Goal: Task Accomplishment & Management: Use online tool/utility

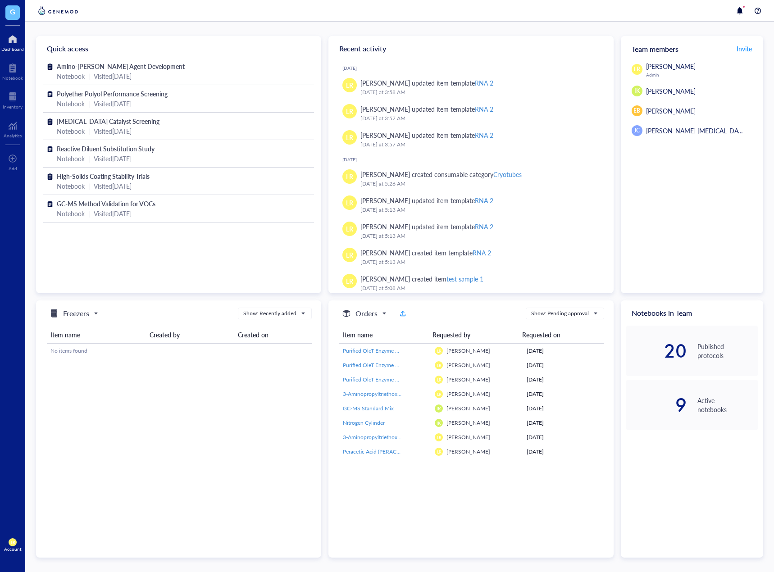
click at [722, 207] on div "LR [PERSON_NAME] Admin IK [PERSON_NAME] EB [PERSON_NAME] B [PERSON_NAME] [PERSO…" at bounding box center [692, 177] width 142 height 232
click at [170, 410] on div "Freezers Show: Recently added Item name Created by Created on No items found" at bounding box center [178, 429] width 285 height 257
click at [221, 475] on div "Freezers Show: Recently added Item name Created by Created on No items found" at bounding box center [178, 429] width 285 height 257
click at [733, 231] on div "LR [PERSON_NAME] Admin IK [PERSON_NAME] EB [PERSON_NAME] B [PERSON_NAME] [PERSO…" at bounding box center [692, 177] width 142 height 232
drag, startPoint x: 211, startPoint y: 260, endPoint x: 116, endPoint y: 30, distance: 249.6
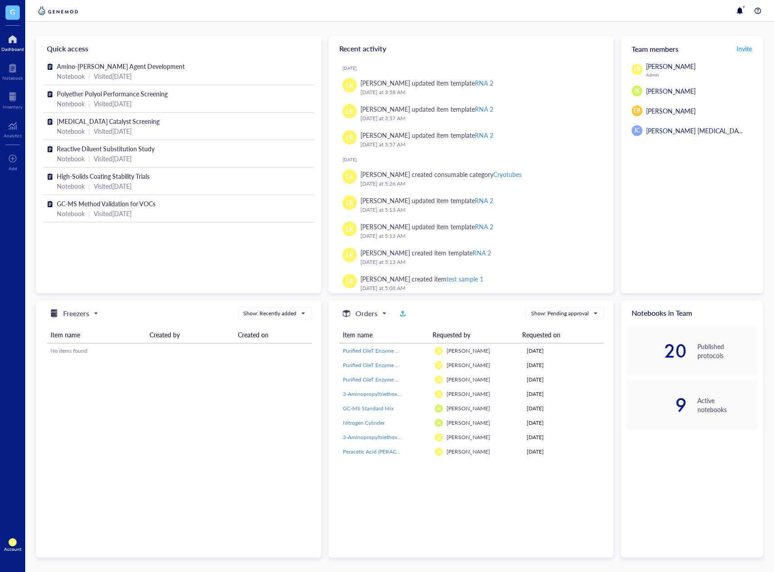
click at [116, 30] on div "Quick access Amino-Silane Coupling Agent Development Notebook | Visited [DATE] …" at bounding box center [399, 297] width 749 height 551
click at [18, 96] on div at bounding box center [13, 97] width 20 height 14
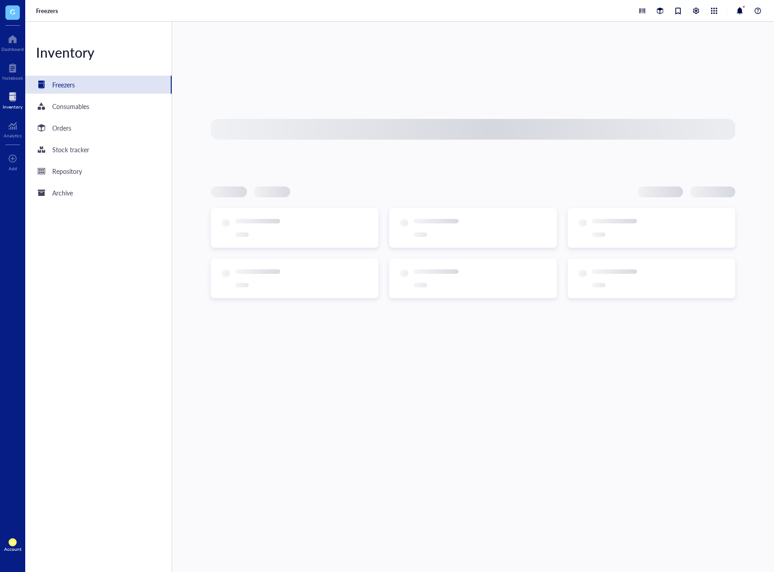
click at [703, 5] on div at bounding box center [700, 10] width 127 height 11
click at [701, 9] on div at bounding box center [696, 10] width 11 height 11
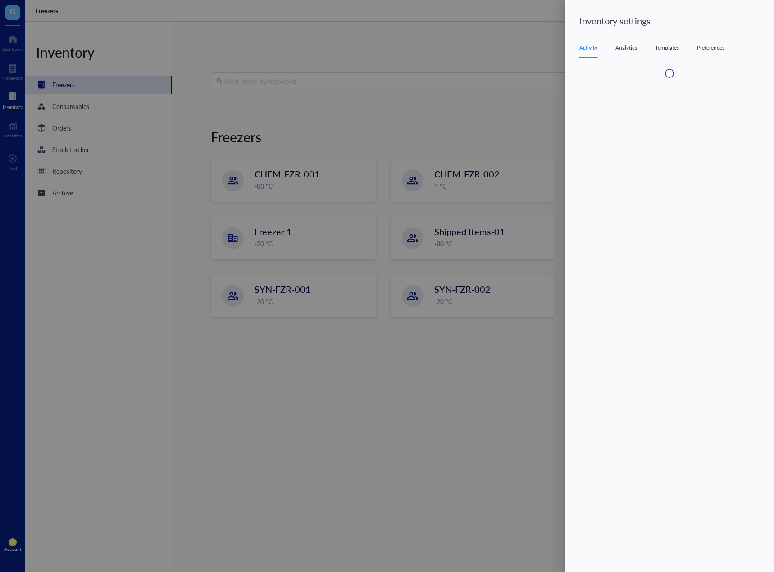
click at [678, 46] on div "Templates" at bounding box center [667, 47] width 24 height 9
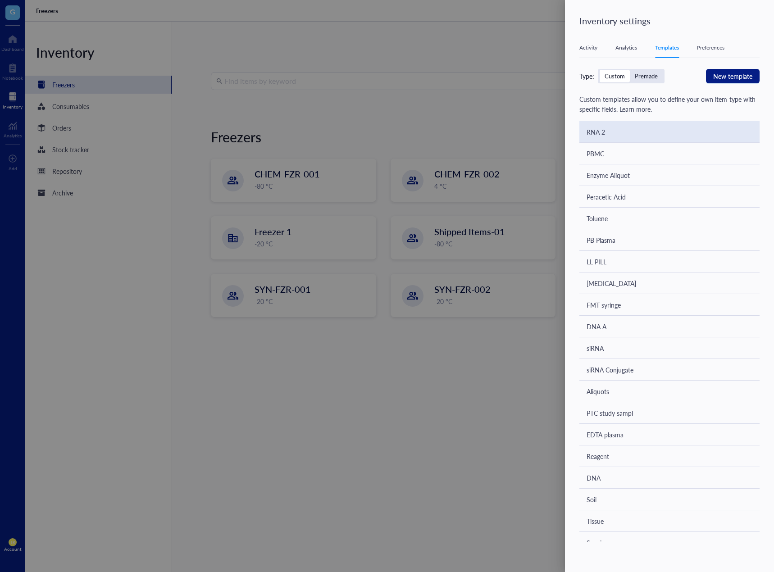
click at [656, 131] on div "RNA 2" at bounding box center [670, 132] width 180 height 22
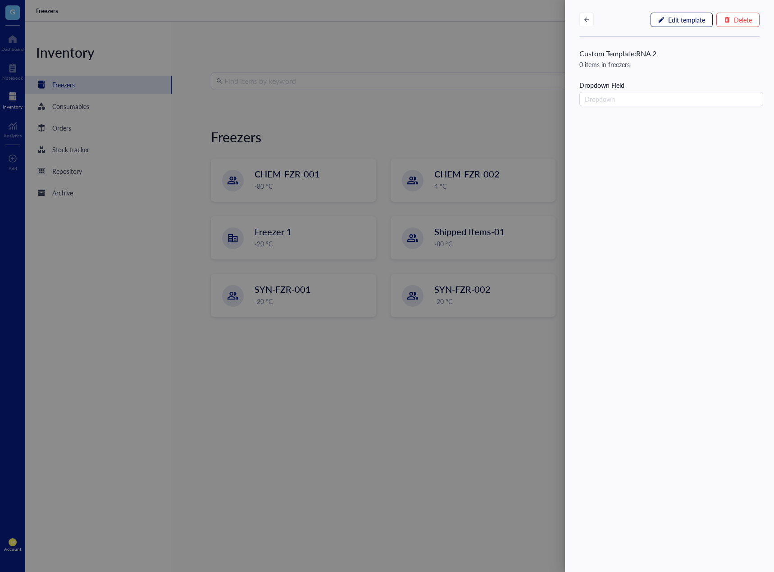
click at [682, 23] on span "Edit template" at bounding box center [686, 19] width 37 height 7
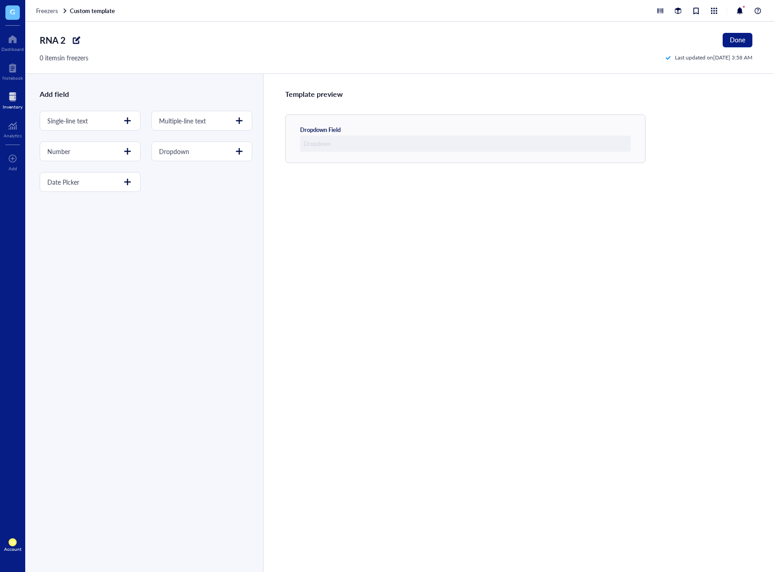
click at [659, 248] on div "Template preview Dropdown Field" at bounding box center [518, 323] width 511 height 498
click at [74, 43] on div at bounding box center [76, 40] width 14 height 14
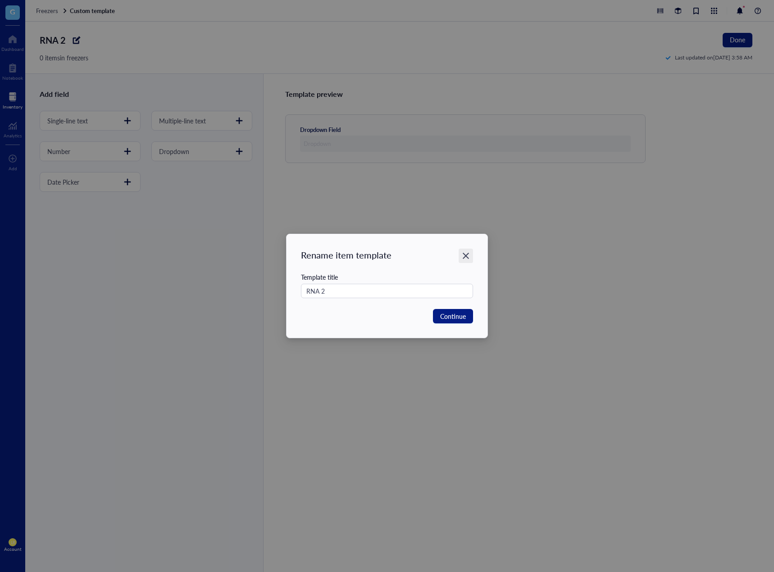
click at [472, 252] on div "Close" at bounding box center [466, 256] width 14 height 14
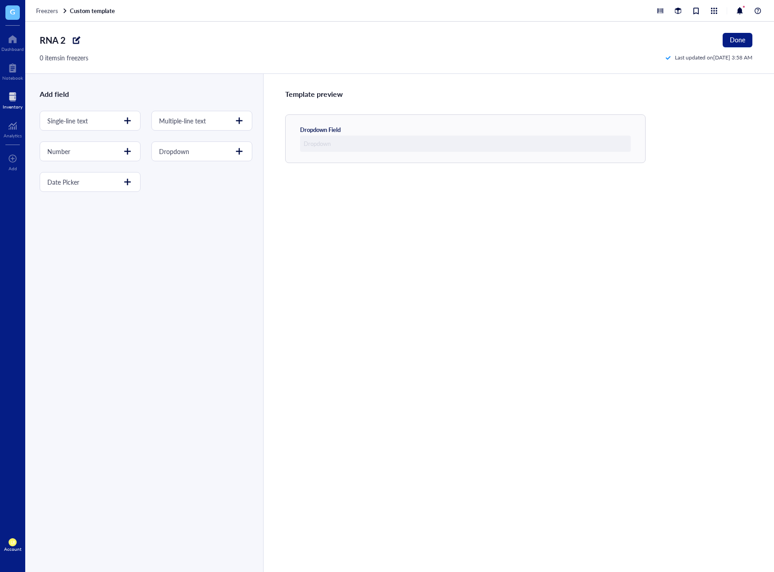
click at [16, 547] on div "Account" at bounding box center [13, 549] width 18 height 5
click at [59, 514] on link "Account settings" at bounding box center [60, 512] width 52 height 16
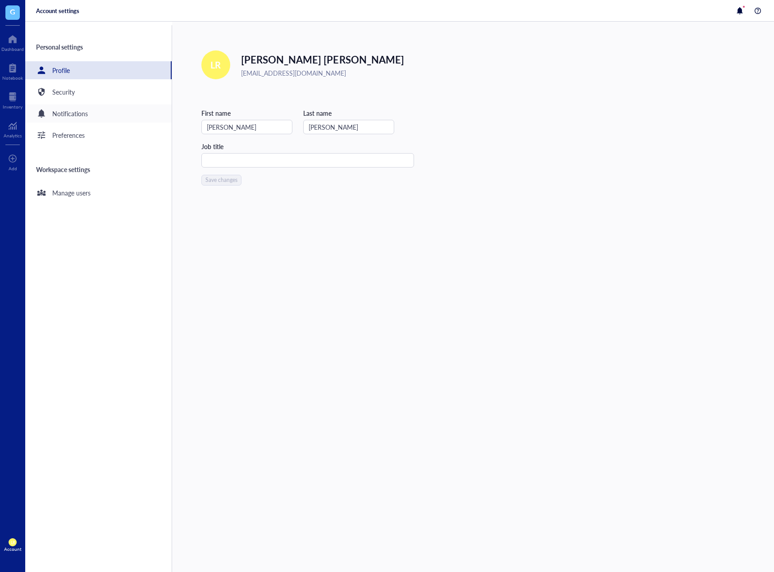
click at [87, 110] on div "Notifications" at bounding box center [70, 114] width 36 height 10
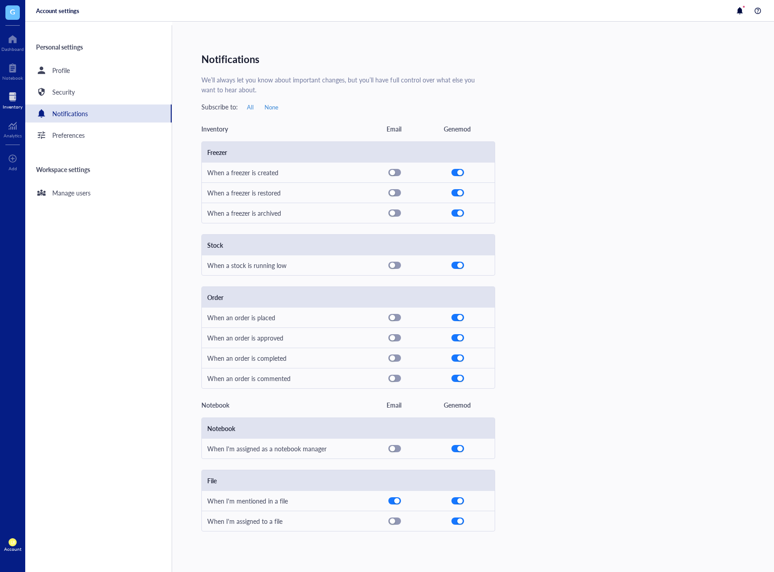
click at [12, 99] on div at bounding box center [13, 97] width 20 height 14
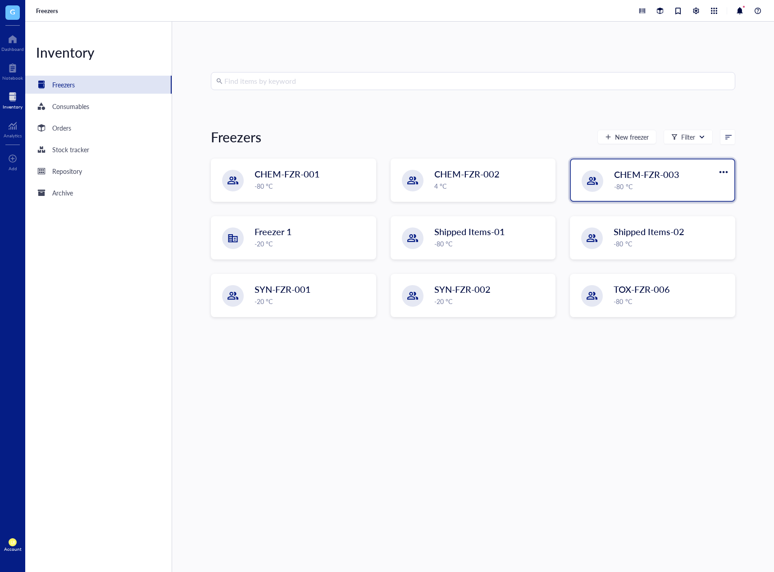
click at [656, 187] on div "-80 °C" at bounding box center [671, 187] width 115 height 10
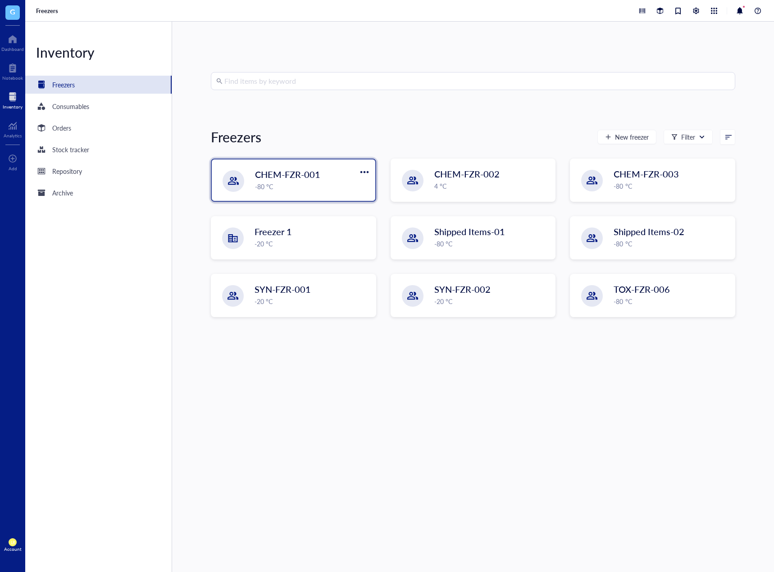
click at [325, 184] on div "-80 °C" at bounding box center [312, 187] width 115 height 10
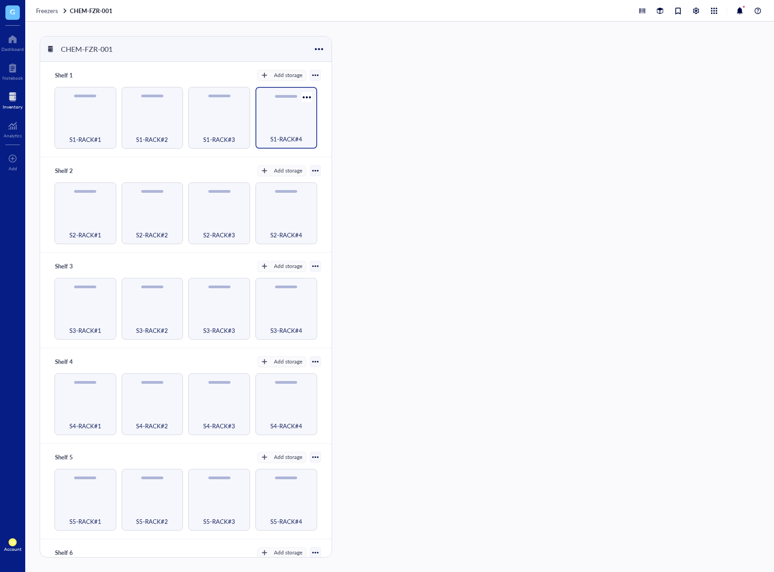
click at [283, 130] on div "S1-RACK#4" at bounding box center [286, 134] width 53 height 20
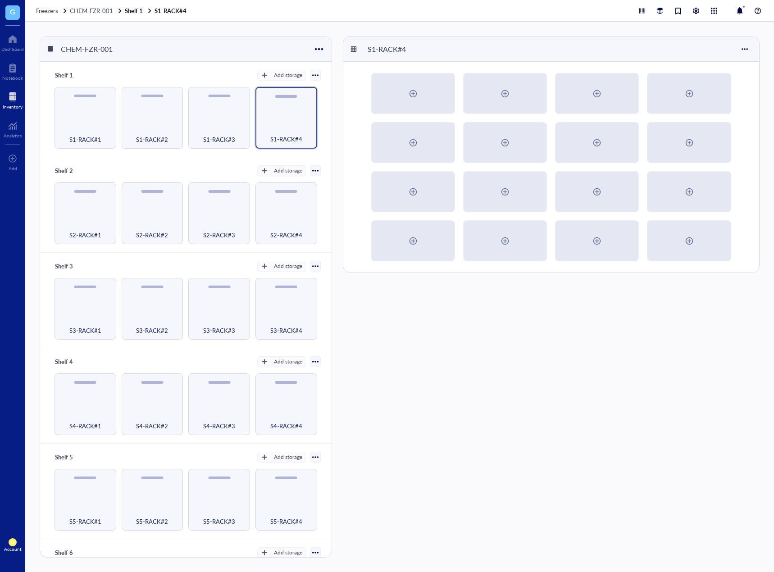
click at [603, 376] on div "S1-RACK#4" at bounding box center [551, 297] width 417 height 522
click at [105, 124] on div "S1-RACK#1" at bounding box center [85, 134] width 53 height 20
click at [498, 320] on div "S1-RACK#4" at bounding box center [551, 297] width 417 height 522
click at [688, 405] on div "S1-RACK#4" at bounding box center [551, 297] width 417 height 522
click at [14, 30] on div "Dashboard" at bounding box center [12, 41] width 25 height 25
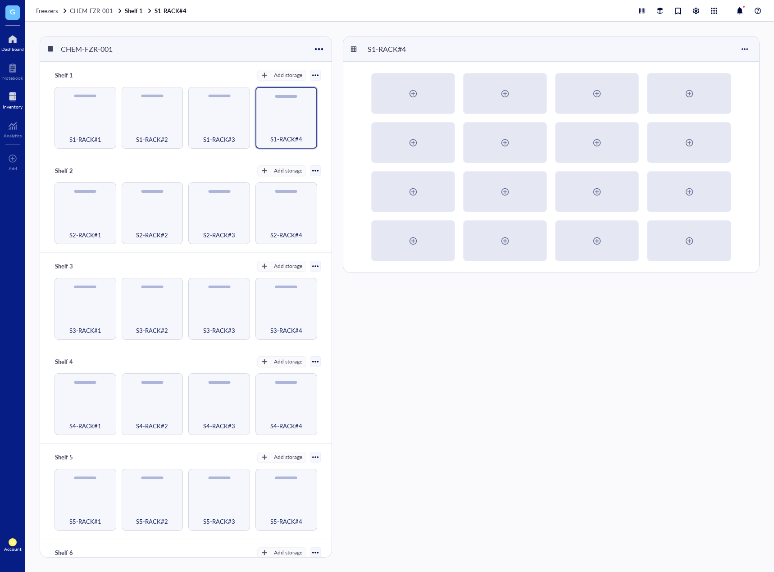
click at [11, 35] on div at bounding box center [12, 39] width 23 height 14
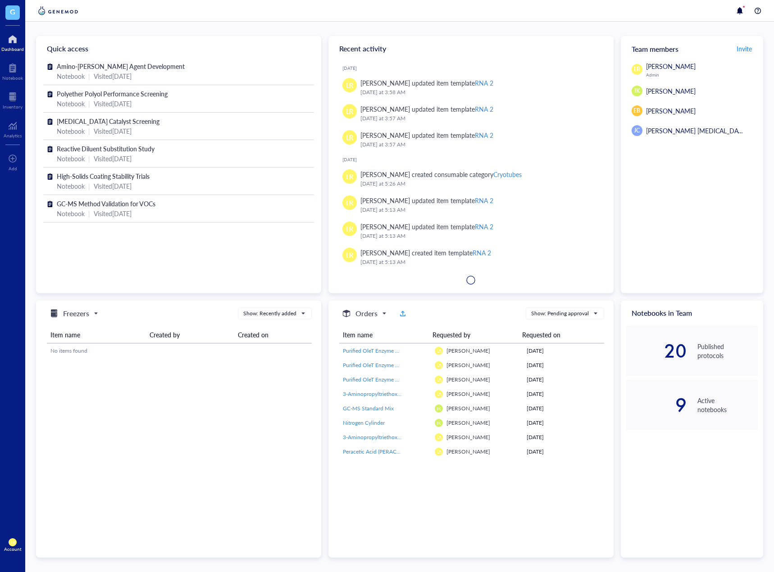
click at [685, 212] on div "LR [PERSON_NAME] Admin IK [PERSON_NAME] EB [PERSON_NAME] B [PERSON_NAME] [PERSO…" at bounding box center [692, 177] width 142 height 232
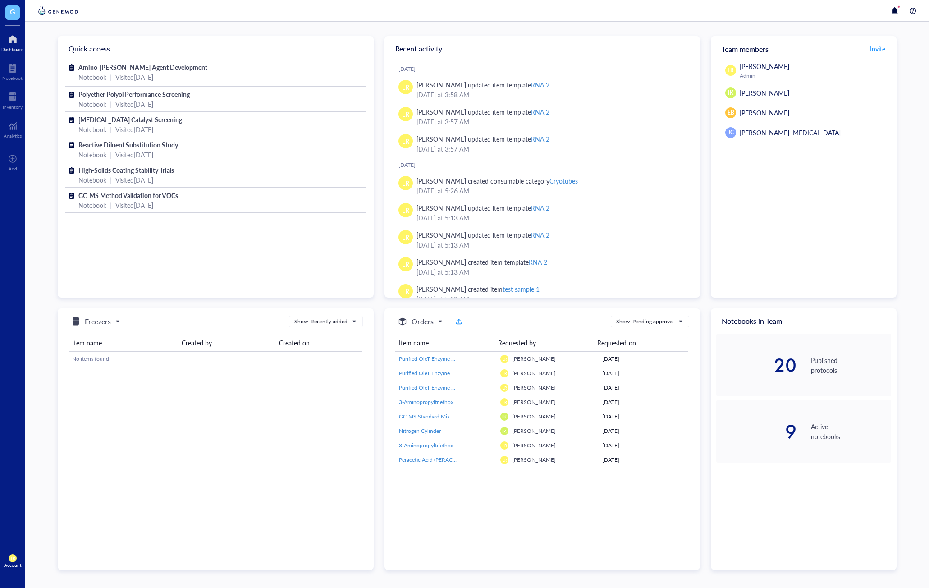
click at [774, 212] on div "LR [PERSON_NAME] Admin IK [PERSON_NAME] EB [PERSON_NAME] B [PERSON_NAME] [PERSO…" at bounding box center [804, 179] width 186 height 236
click at [20, 101] on div at bounding box center [13, 97] width 20 height 14
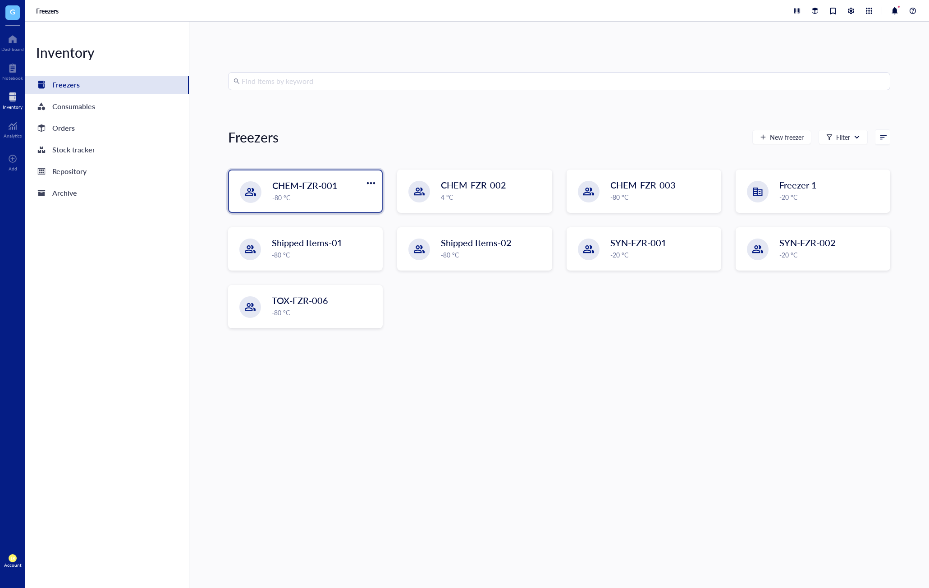
click at [308, 200] on div "-80 °C" at bounding box center [324, 197] width 104 height 10
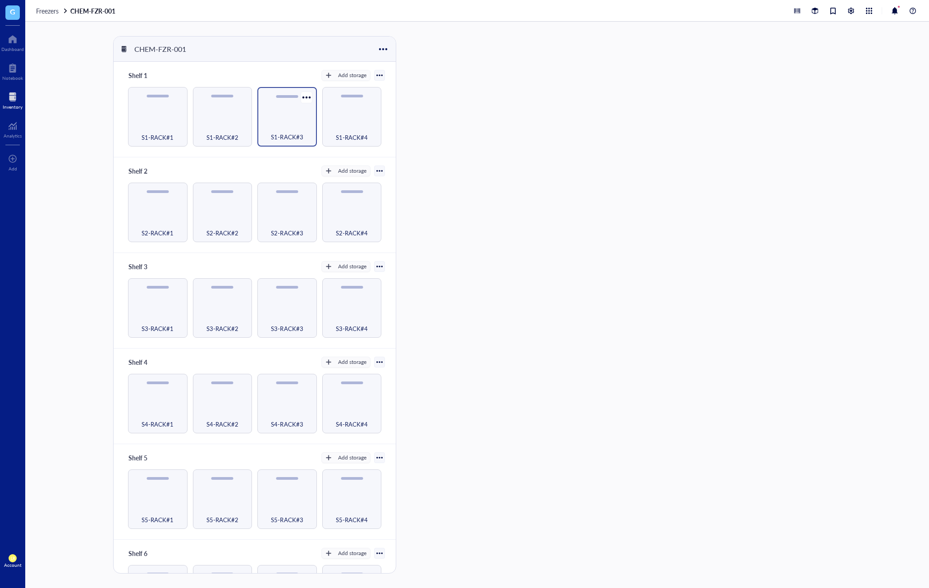
click at [277, 123] on div "S1-RACK#3" at bounding box center [287, 132] width 50 height 20
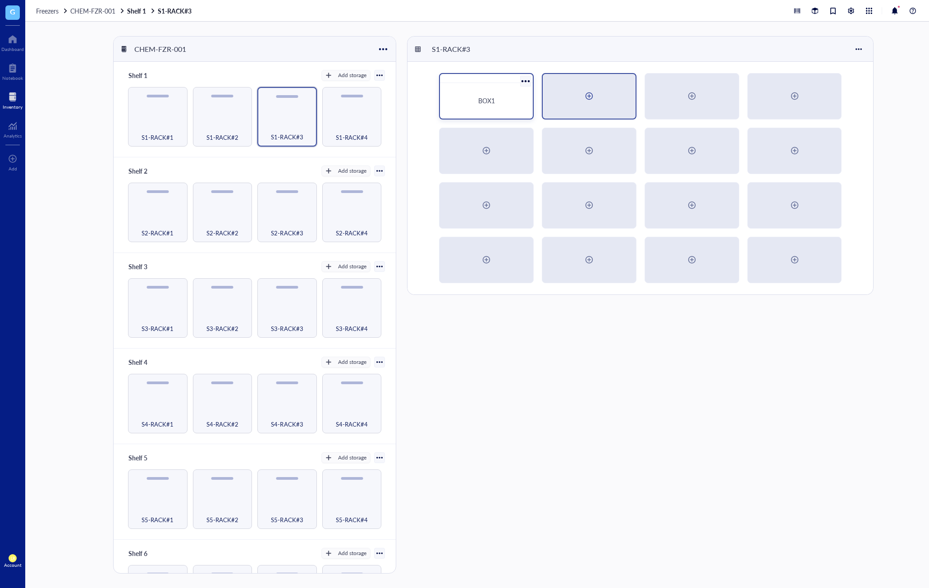
click at [571, 102] on div at bounding box center [589, 96] width 93 height 45
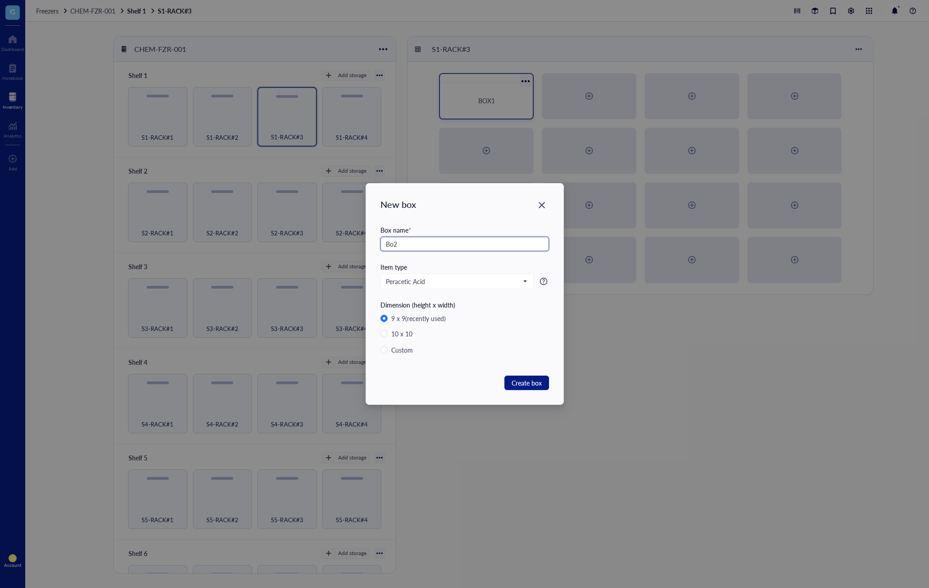
type input "Bo2"
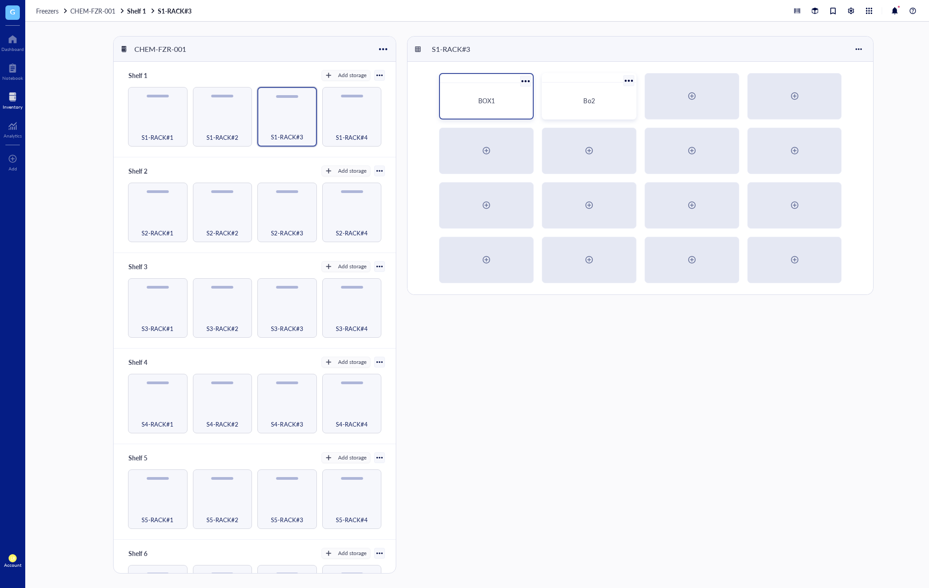
click at [618, 82] on div at bounding box center [589, 77] width 94 height 9
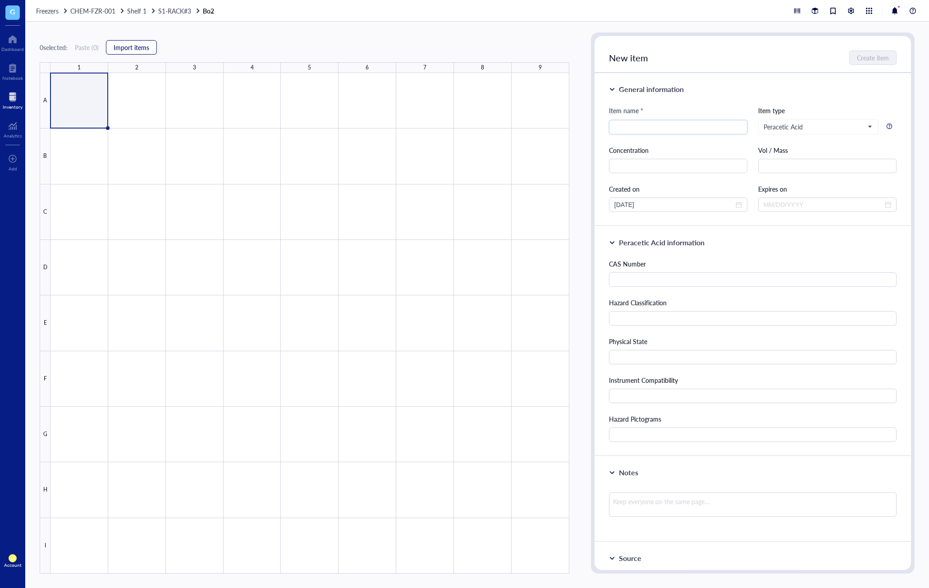
click at [130, 51] on span "Import items" at bounding box center [132, 47] width 36 height 7
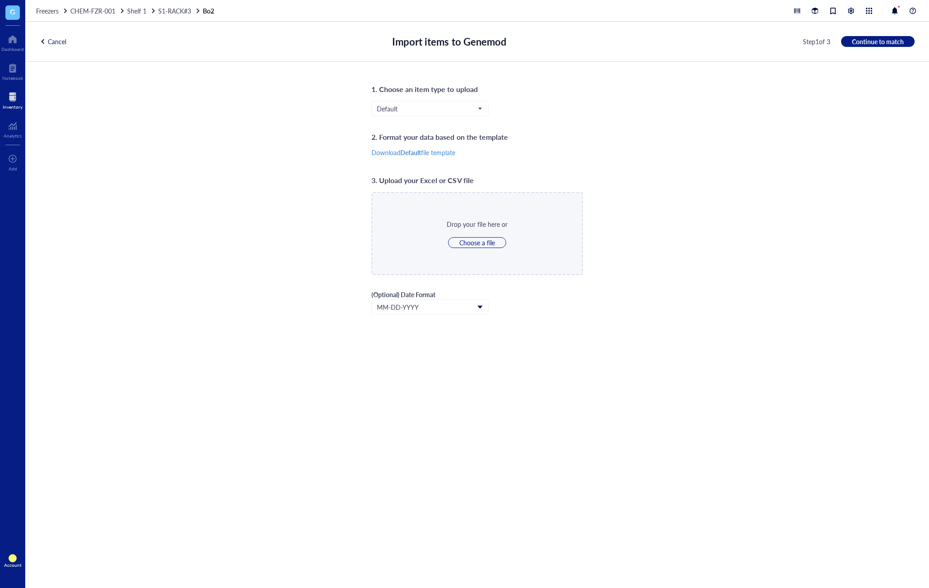
click at [462, 117] on div "Default" at bounding box center [476, 116] width 211 height 30
click at [463, 113] on input "search" at bounding box center [426, 109] width 98 height 14
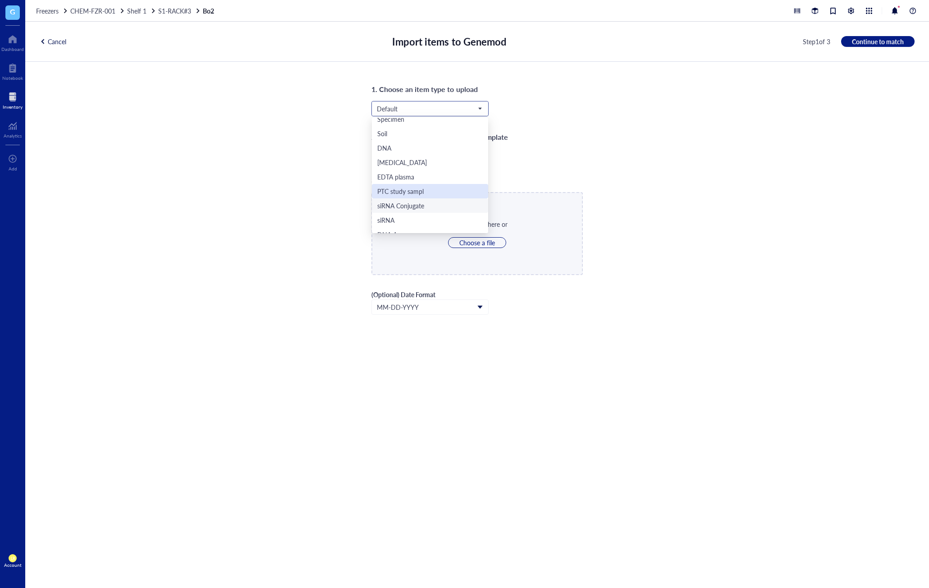
scroll to position [96, 0]
click at [463, 205] on div "siRNA Conjugate" at bounding box center [429, 202] width 105 height 10
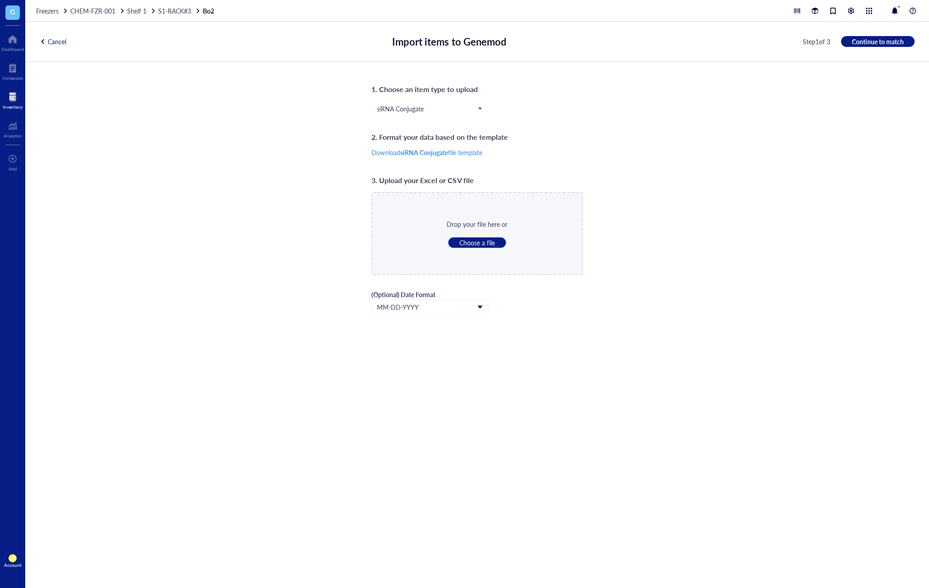
click at [492, 242] on span "Choose a file" at bounding box center [477, 242] width 36 height 8
type input "C:\fakepath\antibody import test file 9x9.xlsx"
click at [774, 39] on span "Continue to match" at bounding box center [878, 41] width 52 height 8
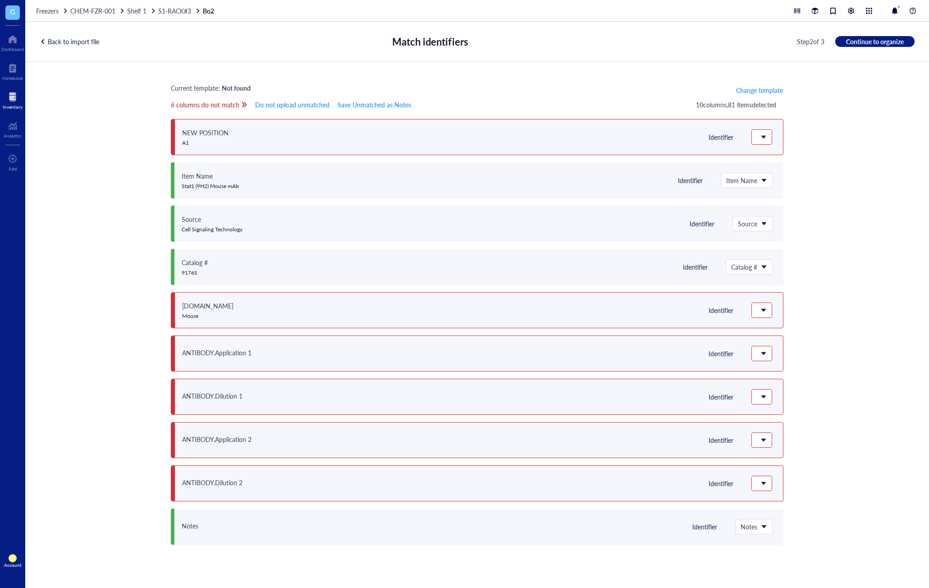
click at [626, 87] on div "Current template: Not found Change template" at bounding box center [477, 90] width 612 height 14
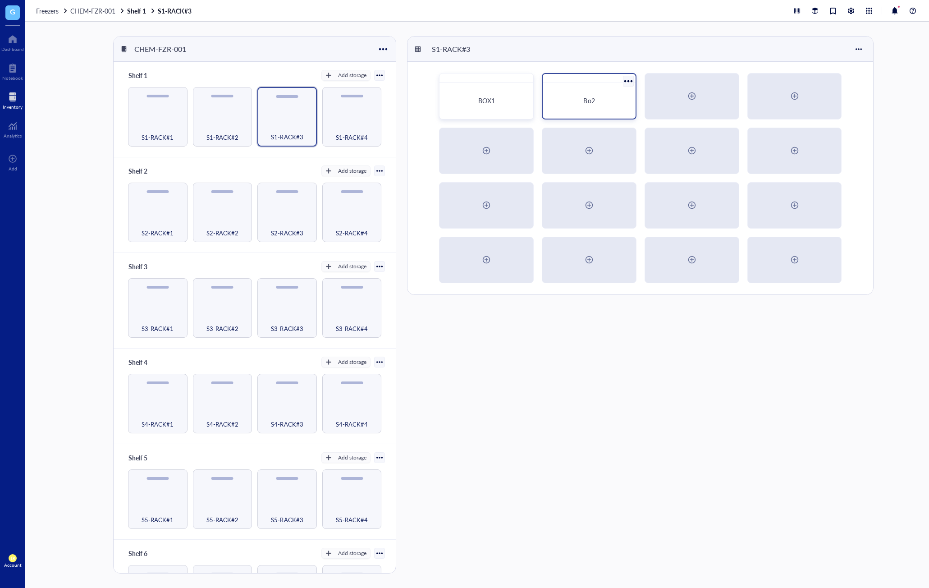
click at [570, 96] on div "Bo2" at bounding box center [589, 101] width 86 height 28
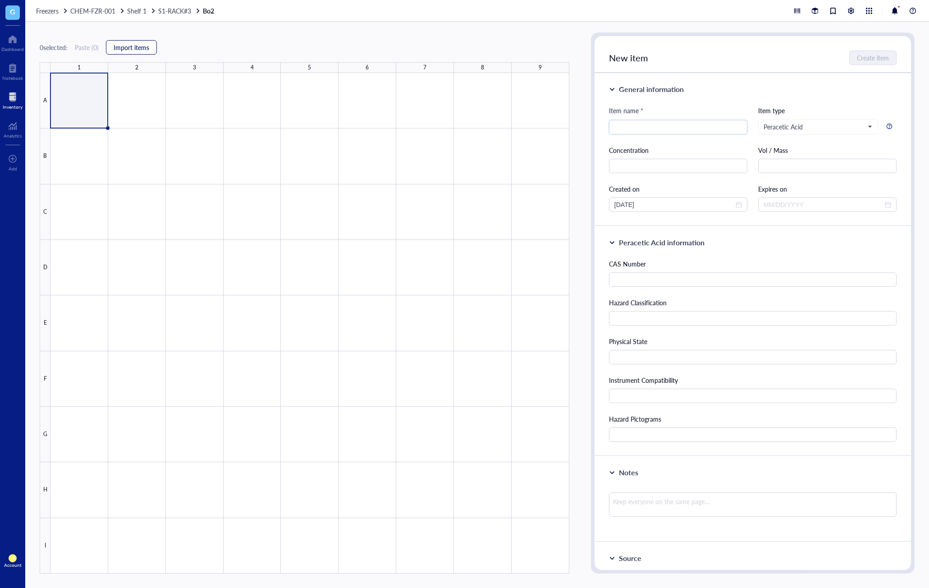
click at [137, 52] on button "Import items" at bounding box center [131, 47] width 51 height 14
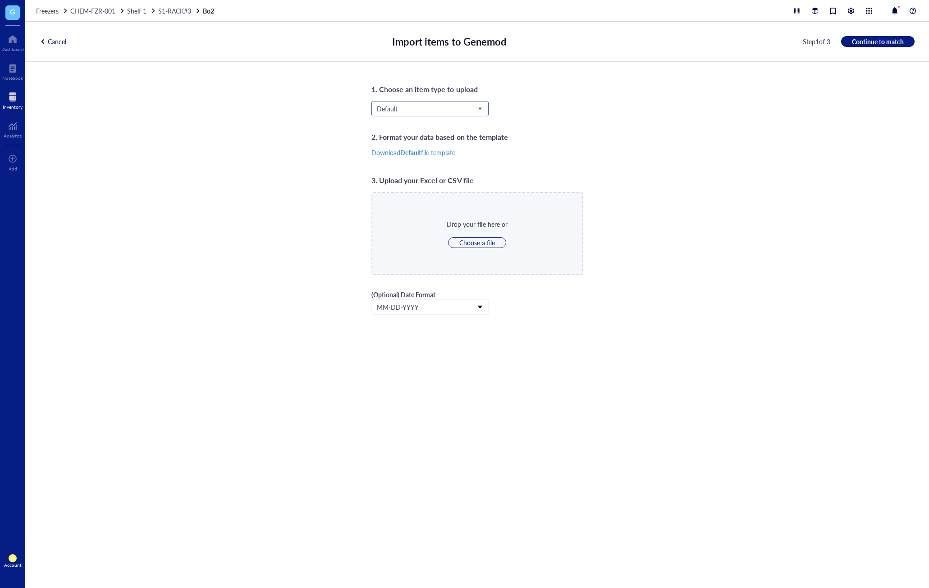
click at [425, 114] on input "search" at bounding box center [426, 109] width 98 height 14
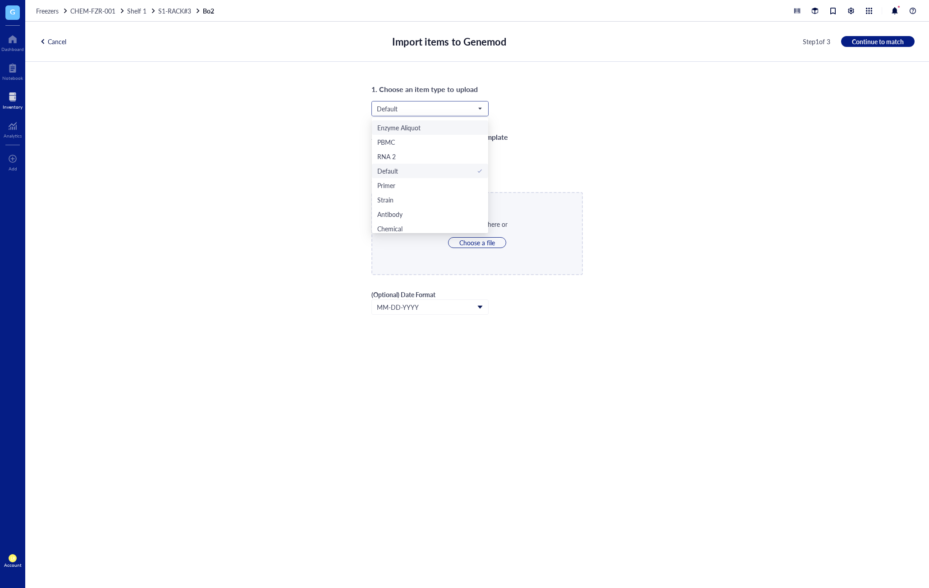
scroll to position [361, 0]
click at [445, 137] on div "Antibody" at bounding box center [429, 139] width 105 height 10
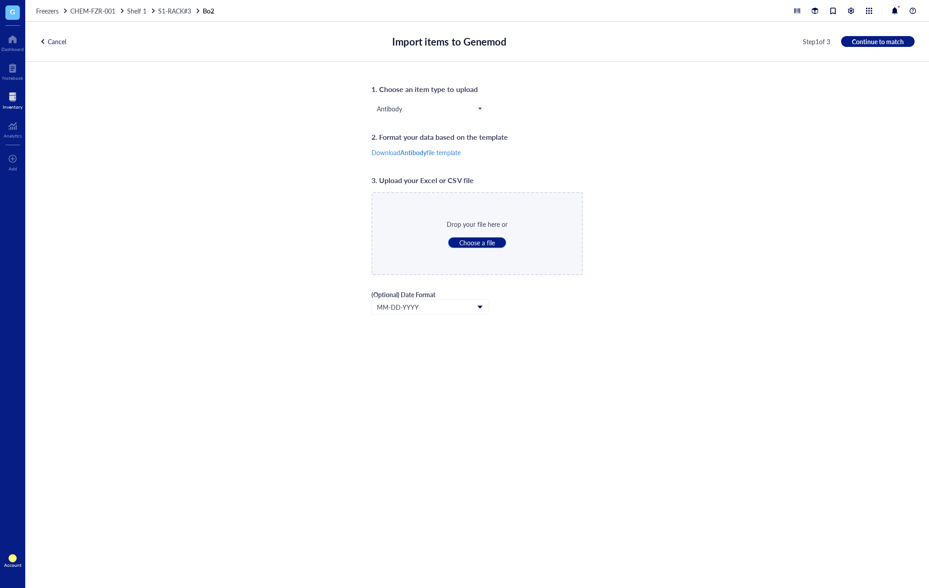
click at [485, 244] on span "Choose a file" at bounding box center [477, 242] width 36 height 8
type input "C:\fakepath\antibody import test file 9x9.xlsx"
click at [774, 39] on span "Continue to match" at bounding box center [878, 41] width 52 height 8
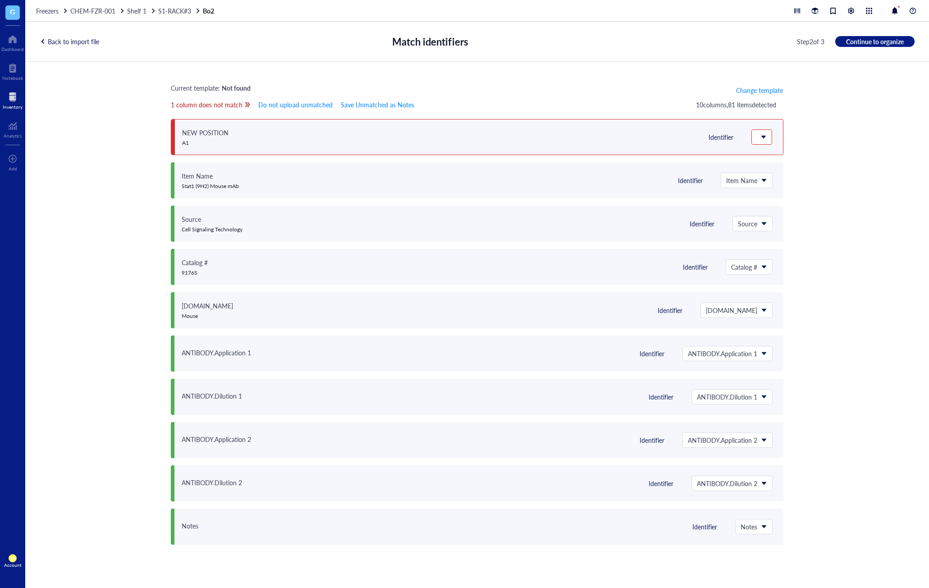
click at [774, 147] on div "Current template: Not found Change template 1 column does not match Do not uplo…" at bounding box center [477, 314] width 904 height 505
click at [765, 178] on span "Item Name" at bounding box center [745, 180] width 39 height 8
click at [774, 126] on div "Current template: Not found Change template 1 column does not match Do not uplo…" at bounding box center [477, 314] width 904 height 505
drag, startPoint x: 182, startPoint y: 180, endPoint x: 249, endPoint y: 183, distance: 67.2
click at [249, 183] on div "Item Name Stat1 (9H2) Mouse mAb Identifier Item Name Do not upload Save as note…" at bounding box center [477, 180] width 612 height 36
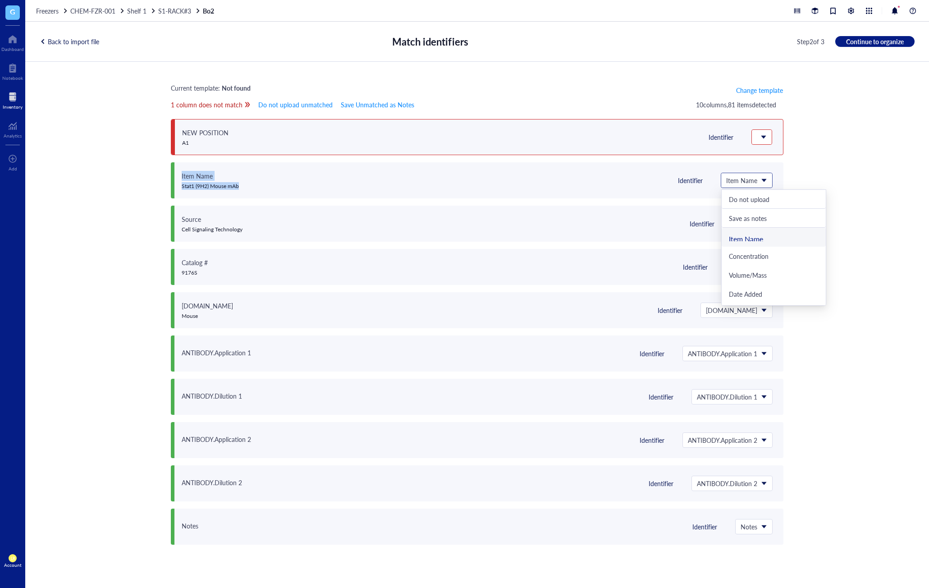
click at [766, 183] on span at bounding box center [746, 181] width 41 height 14
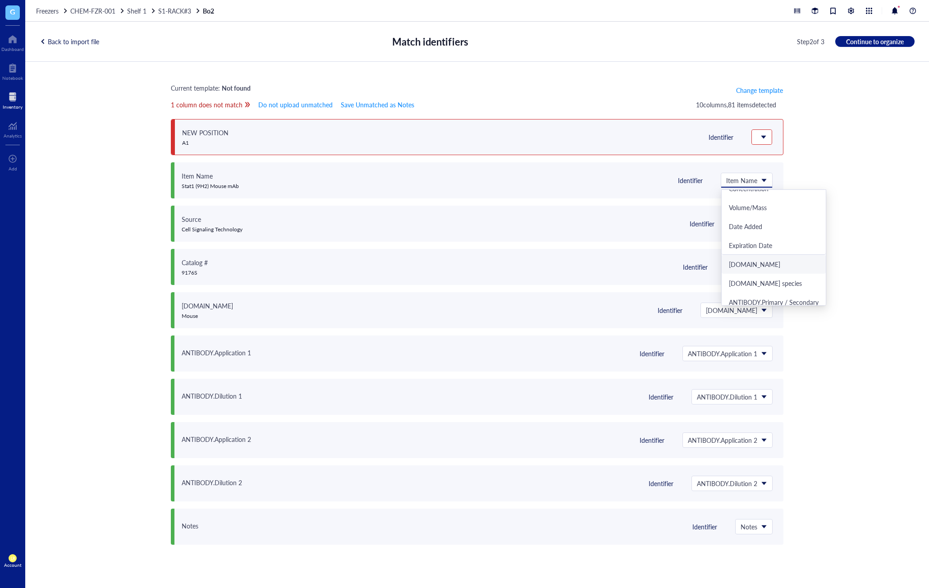
scroll to position [90, 0]
click at [774, 174] on div "Current template: Not found Change template 1 column does not match Do not uplo…" at bounding box center [477, 314] width 904 height 505
click at [755, 180] on span "Item Name" at bounding box center [745, 180] width 39 height 8
click at [774, 164] on div "Current template: Not found Change template 1 column does not match Do not uplo…" at bounding box center [477, 314] width 904 height 505
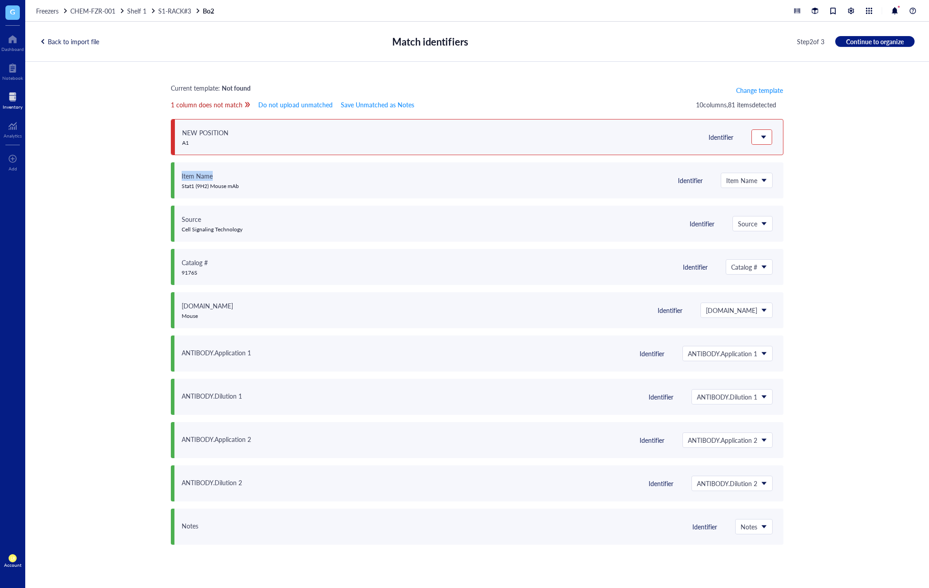
drag, startPoint x: 178, startPoint y: 178, endPoint x: 224, endPoint y: 175, distance: 46.0
click at [224, 175] on div "Item Name Stat1 (9H2) Mouse mAb Identifier Item Name Do not upload Save as note…" at bounding box center [477, 180] width 612 height 36
click at [224, 175] on div "Item Name" at bounding box center [210, 176] width 57 height 10
drag, startPoint x: 187, startPoint y: 178, endPoint x: 197, endPoint y: 178, distance: 9.9
click at [197, 178] on div "Item Name Stat1 (9H2) Mouse mAb Identifier Item Name Do not upload Save as note…" at bounding box center [477, 180] width 612 height 36
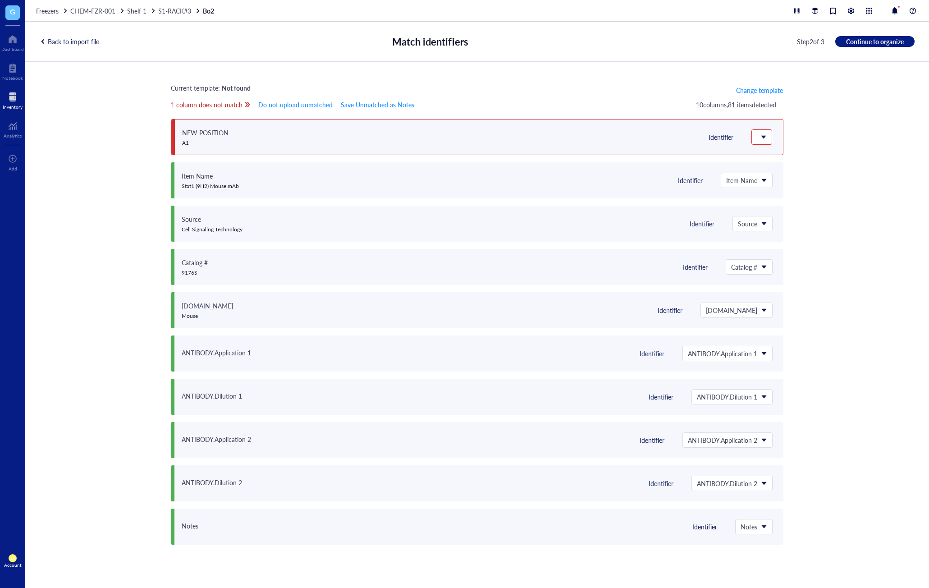
click at [192, 187] on div "Stat1 (9H2) Mouse mAb" at bounding box center [210, 186] width 57 height 7
drag, startPoint x: 178, startPoint y: 187, endPoint x: 244, endPoint y: 186, distance: 66.7
click at [244, 186] on div "Item Name Stat1 (9H2) Mouse mAb Identifier Item Name Do not upload Save as note…" at bounding box center [477, 180] width 612 height 36
click at [739, 187] on div "Item Name Do not upload Save as notes Item Name Concentration Volume/Mass Date …" at bounding box center [747, 180] width 52 height 15
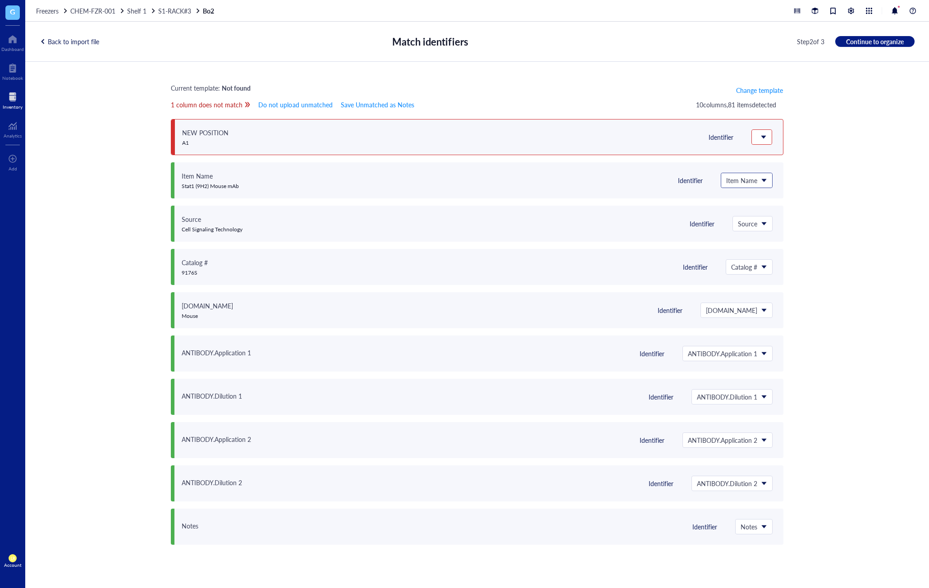
click at [763, 179] on span "Item Name" at bounding box center [745, 180] width 39 height 8
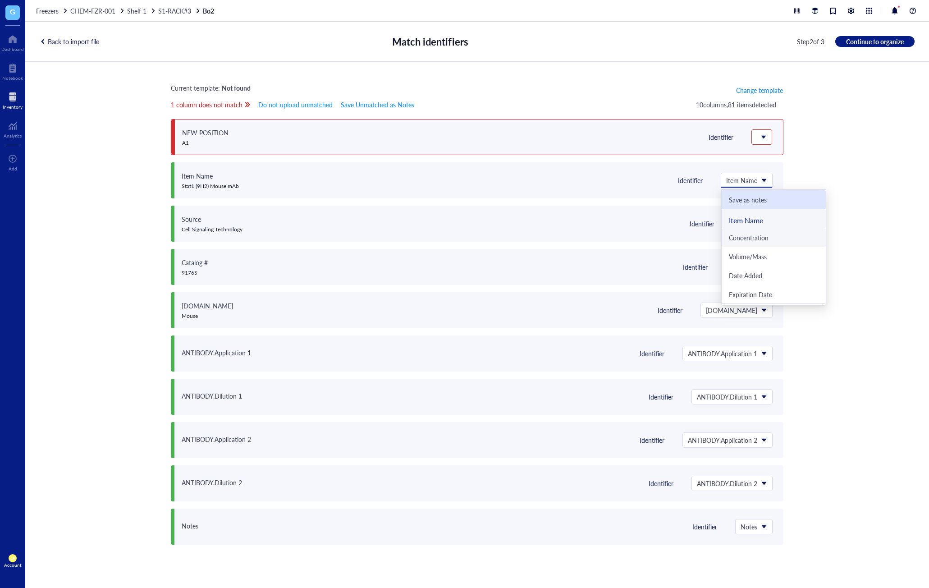
scroll to position [0, 0]
click at [767, 235] on div "Item Name" at bounding box center [774, 237] width 90 height 8
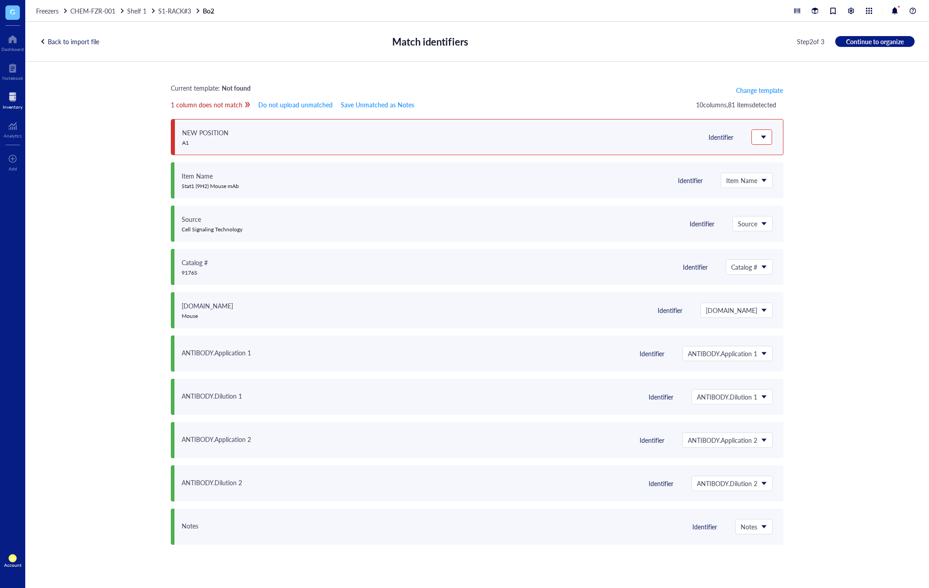
click at [774, 206] on div "Current template: Not found Change template 1 column does not match Do not uplo…" at bounding box center [477, 314] width 904 height 505
drag, startPoint x: 182, startPoint y: 231, endPoint x: 256, endPoint y: 230, distance: 74.4
click at [256, 230] on div "Source Cell Signaling Technology Identifier Source" at bounding box center [477, 224] width 612 height 36
drag, startPoint x: 251, startPoint y: 230, endPoint x: 262, endPoint y: 230, distance: 11.3
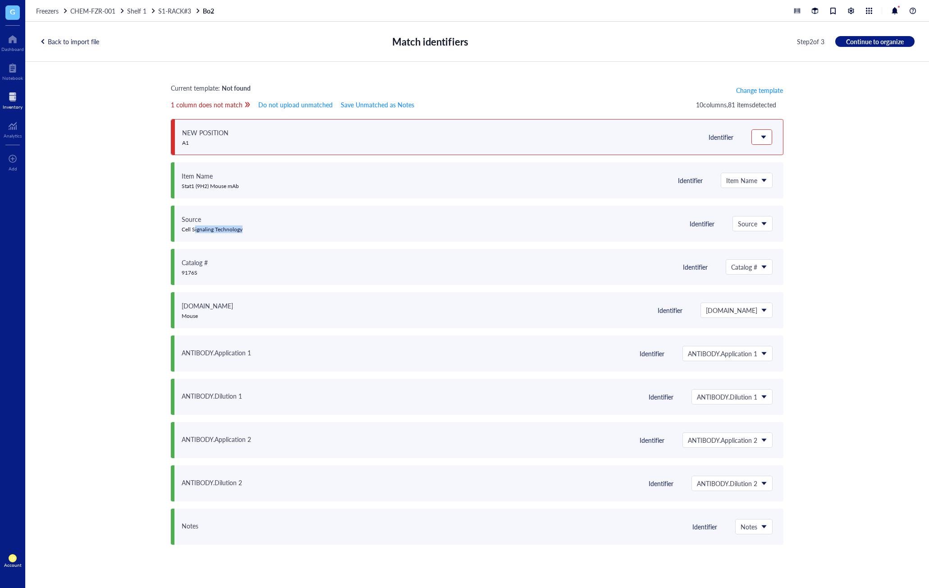
click at [195, 229] on div "Source Cell Signaling Technology Identifier Source" at bounding box center [477, 224] width 612 height 36
click at [603, 229] on div "Identifier Source" at bounding box center [624, 224] width 295 height 36
click at [774, 227] on div "Source Cell Signaling Technology Identifier Source" at bounding box center [477, 224] width 612 height 36
click at [772, 227] on div "Source" at bounding box center [752, 223] width 40 height 15
click at [770, 227] on div "Source" at bounding box center [752, 223] width 39 height 14
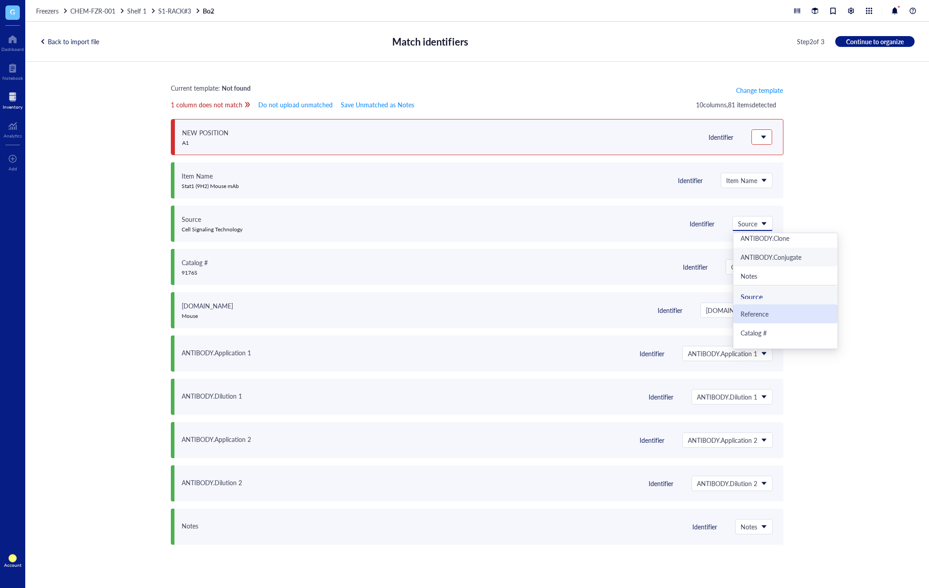
scroll to position [270, 0]
click at [774, 278] on div "Notes" at bounding box center [785, 275] width 90 height 8
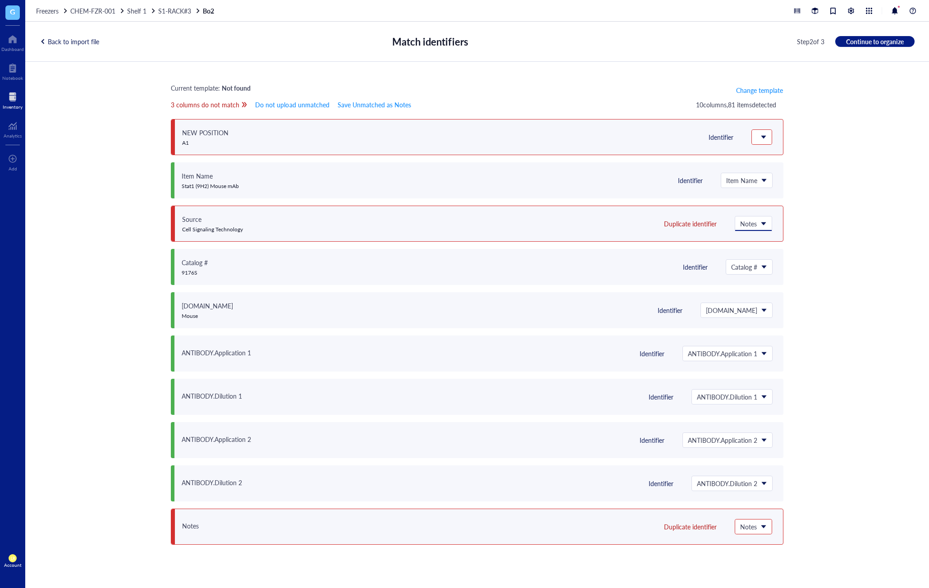
click at [754, 220] on span "Notes" at bounding box center [752, 223] width 25 height 8
click at [774, 186] on div "Current template: Not found Change template 3 columns do not match Do not uploa…" at bounding box center [477, 314] width 904 height 505
click at [748, 531] on input "search" at bounding box center [749, 527] width 18 height 14
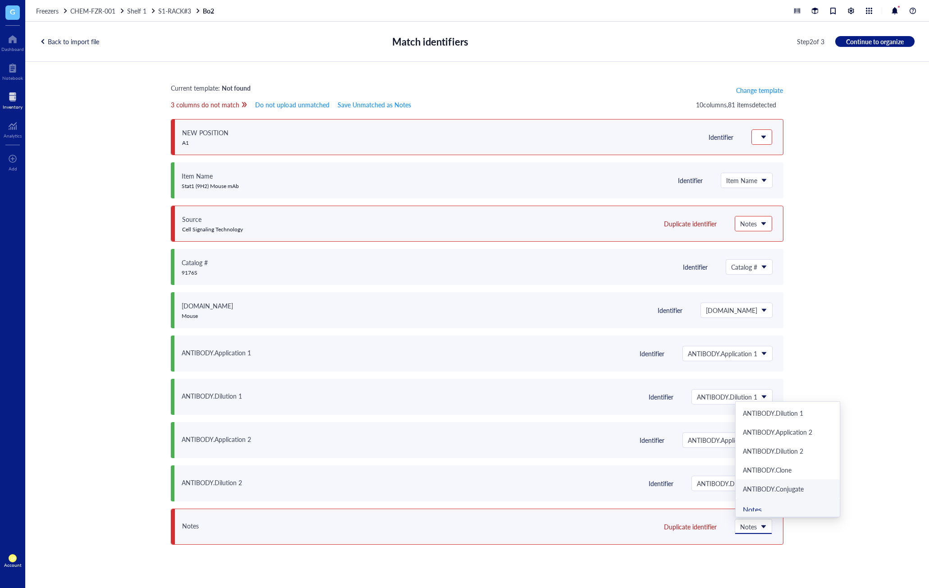
click at [774, 488] on div "ANTIBODY.Conjugate" at bounding box center [788, 488] width 90 height 8
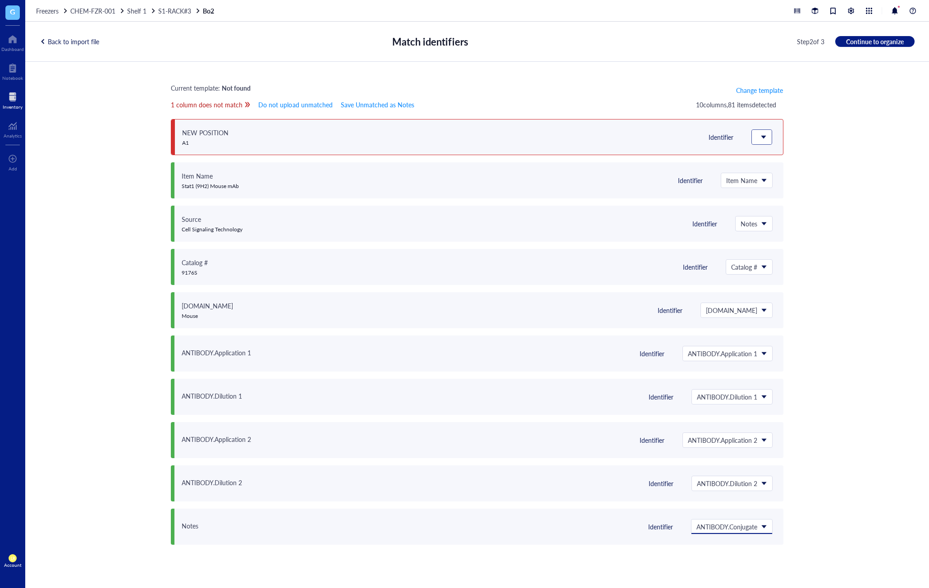
click at [768, 133] on div at bounding box center [762, 137] width 20 height 14
click at [774, 155] on div "Do not upload" at bounding box center [804, 156] width 90 height 8
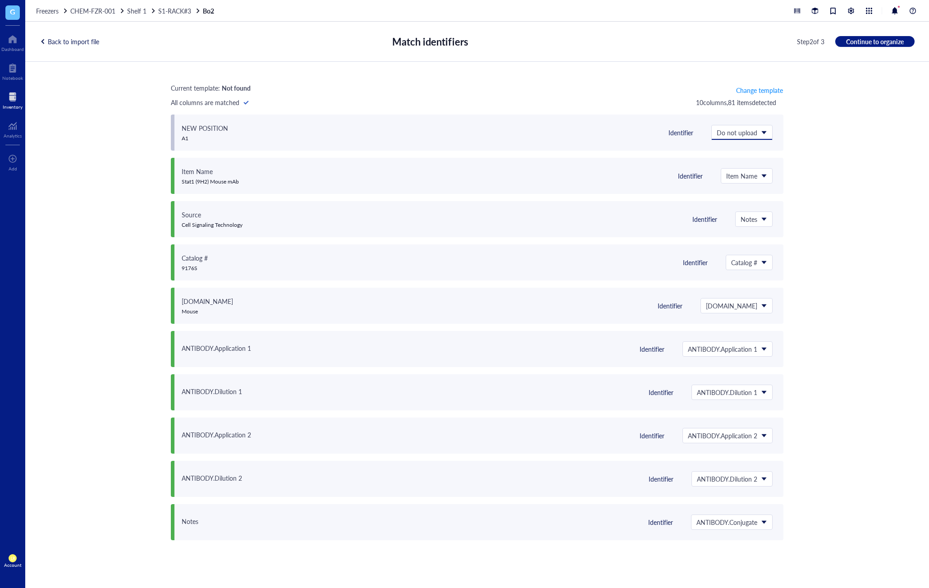
click at [774, 128] on div "Current template: Not found Change template All columns are matched 10 column s…" at bounding box center [477, 314] width 904 height 505
click at [774, 315] on div "Current template: Not found Change template All columns are matched 10 column s…" at bounding box center [477, 314] width 904 height 505
click at [15, 565] on div "Account" at bounding box center [13, 564] width 18 height 5
click at [110, 466] on div "Current template: Not found Change template All columns are matched 10 column s…" at bounding box center [477, 314] width 904 height 505
click at [14, 558] on span "LR" at bounding box center [12, 558] width 5 height 5
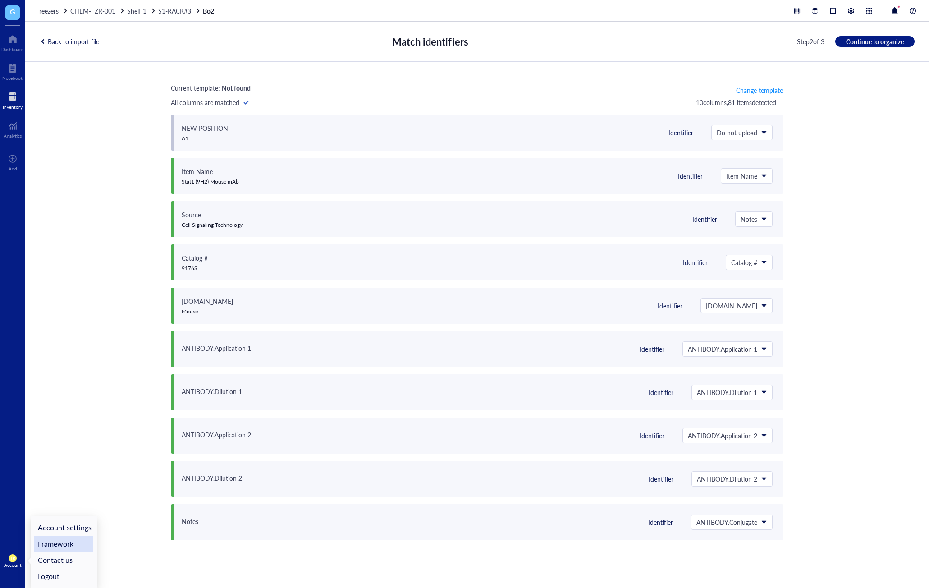
click at [77, 542] on link "Framework" at bounding box center [63, 543] width 59 height 16
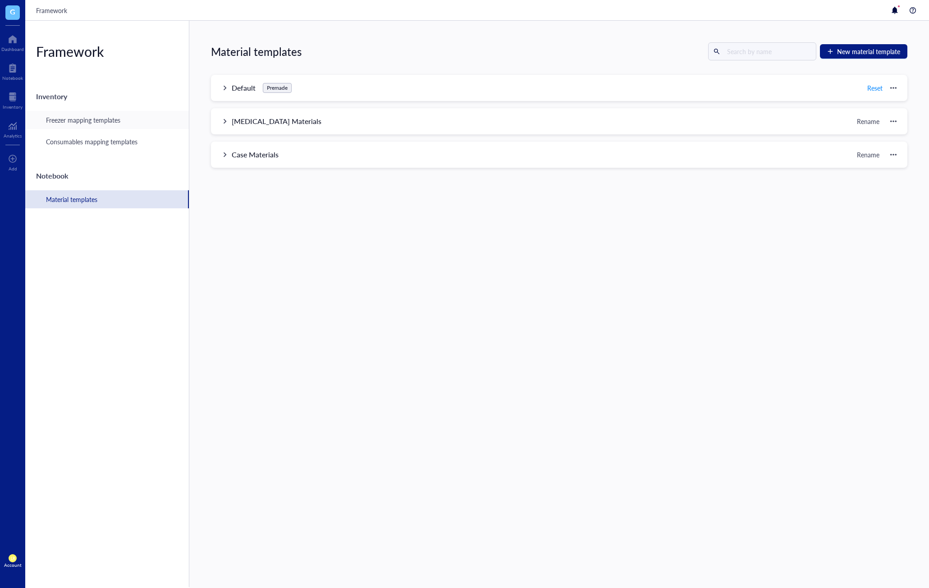
click at [105, 121] on div "Freezer mapping templates" at bounding box center [83, 120] width 74 height 10
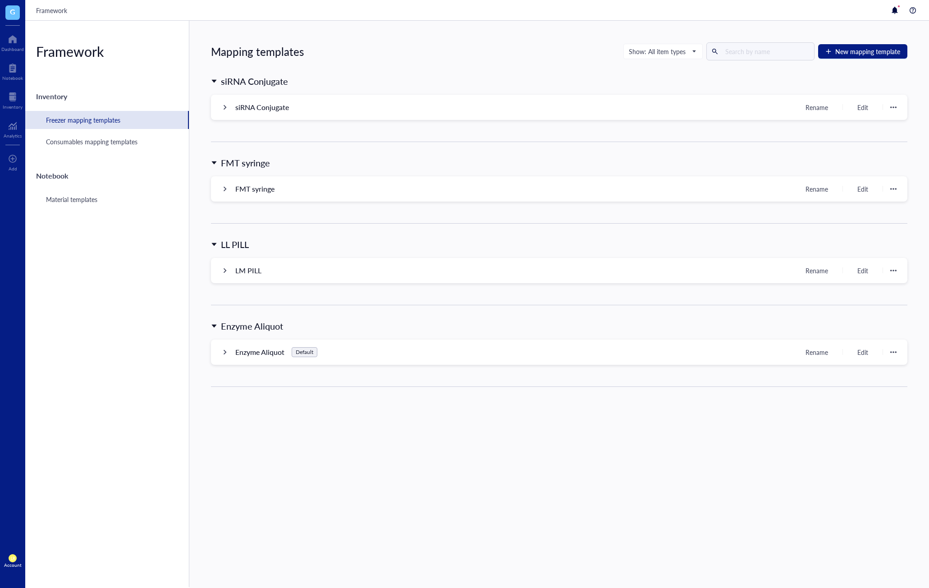
click at [301, 423] on div "Mapping templates Show: All item types New mapping template siRNA Conjugate siR…" at bounding box center [559, 304] width 740 height 567
click at [225, 110] on div at bounding box center [225, 107] width 6 height 6
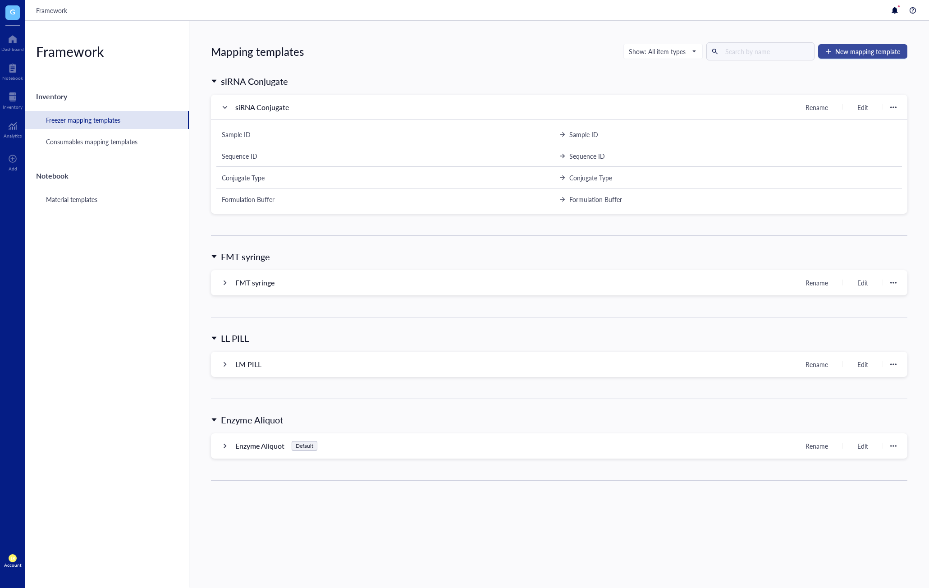
click at [774, 52] on span "New mapping template" at bounding box center [867, 51] width 65 height 7
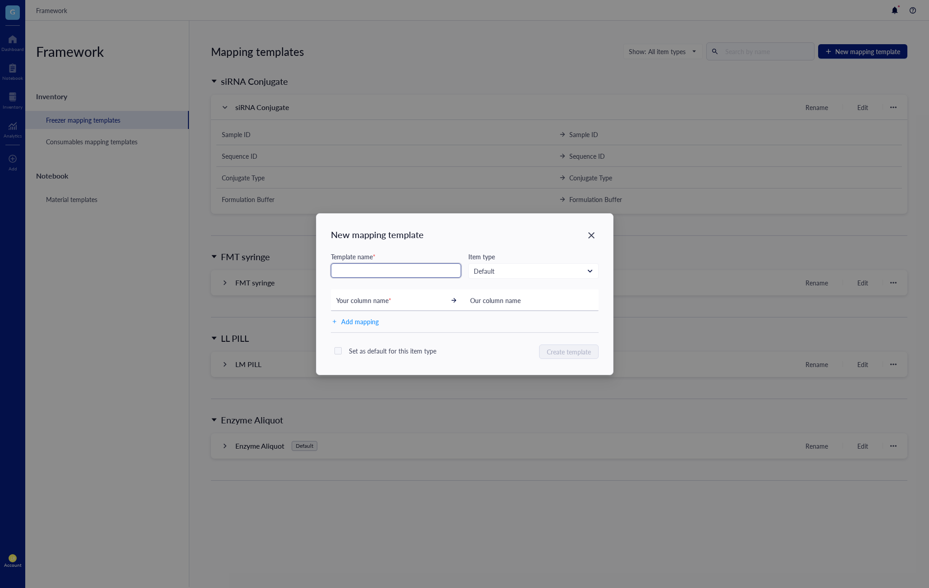
click at [376, 271] on input "text" at bounding box center [396, 270] width 130 height 14
type input "Antibody"
click at [510, 266] on input "search" at bounding box center [529, 271] width 111 height 14
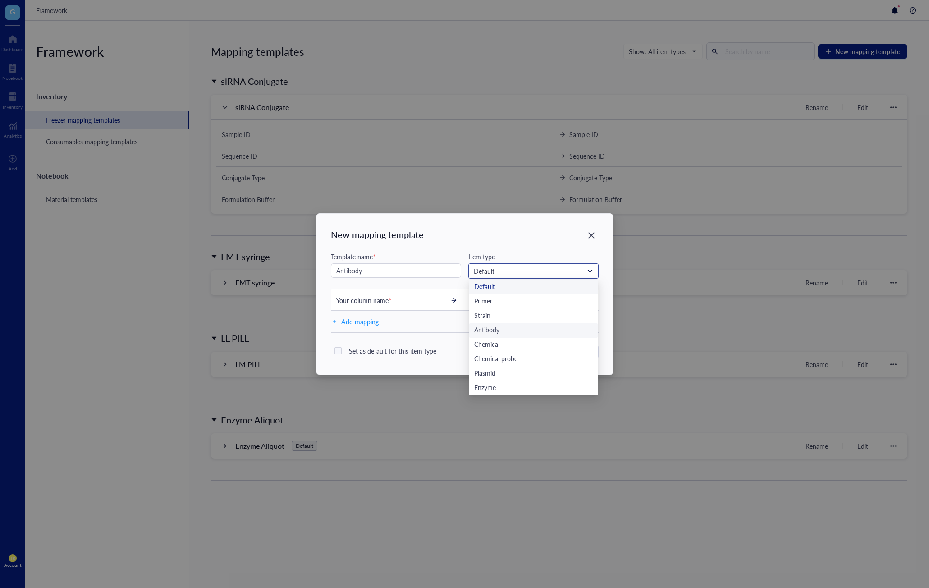
click at [539, 328] on div "Antibody" at bounding box center [533, 330] width 119 height 10
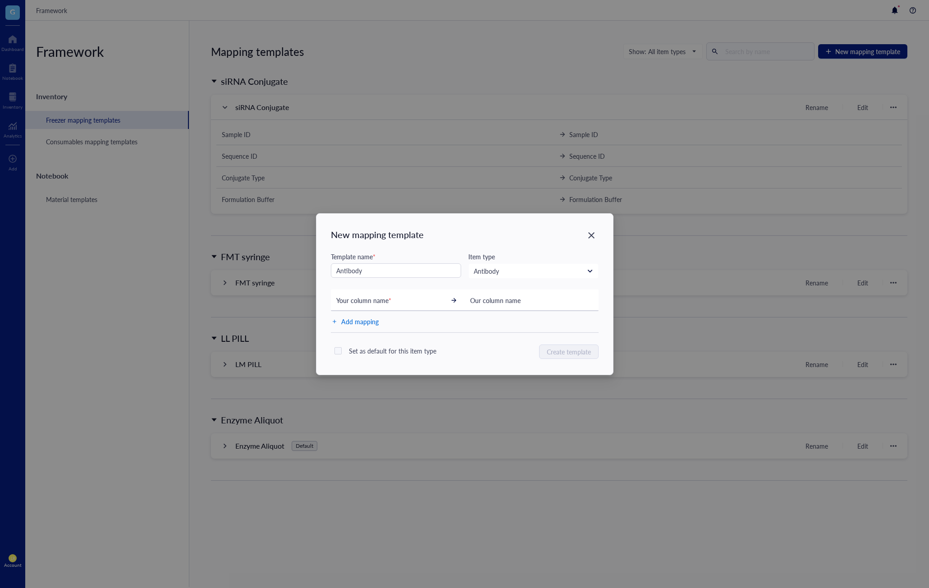
click at [348, 325] on span "Add mapping" at bounding box center [359, 321] width 37 height 12
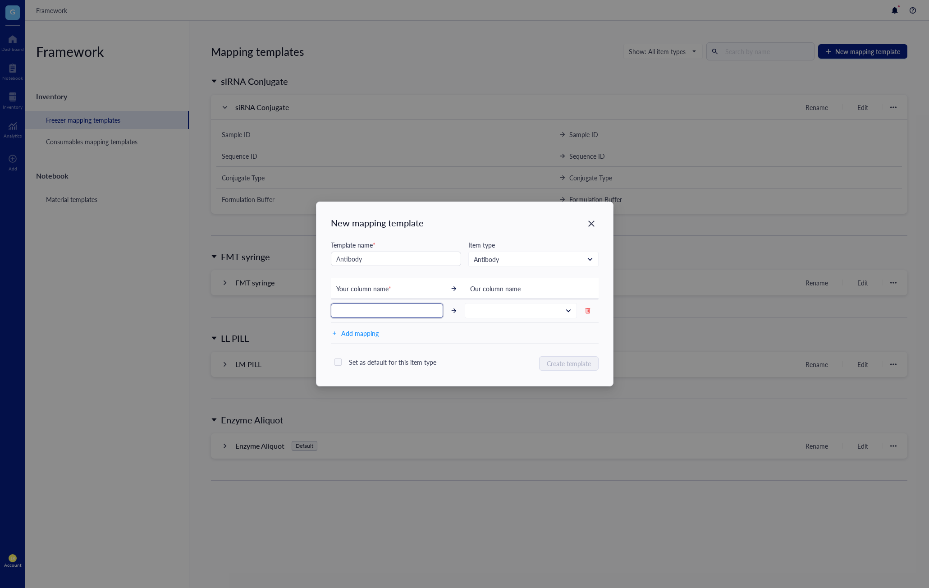
click at [412, 313] on input "text" at bounding box center [387, 310] width 112 height 14
click at [411, 313] on input "text" at bounding box center [387, 310] width 112 height 14
click at [373, 314] on input "text" at bounding box center [387, 310] width 112 height 14
click at [375, 314] on input "text" at bounding box center [387, 310] width 112 height 14
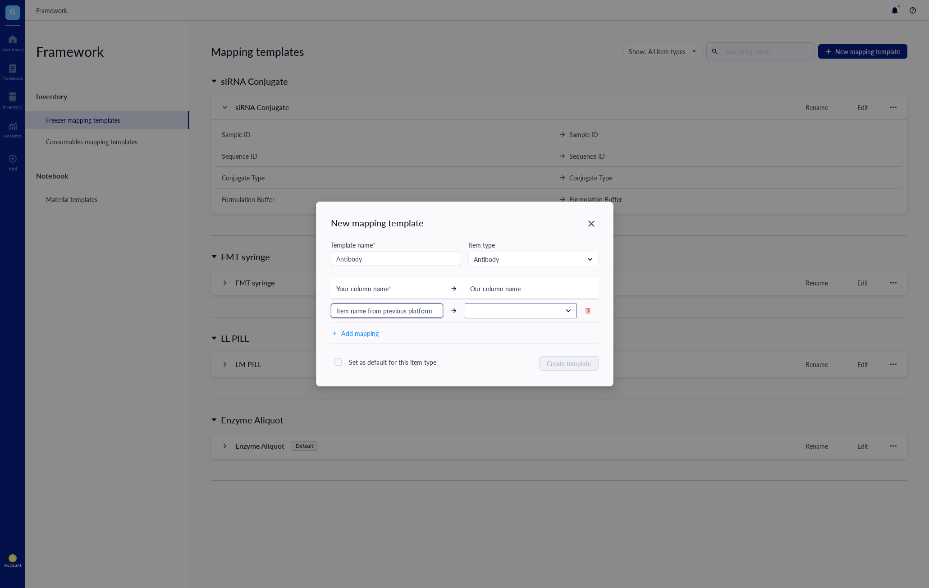
click at [521, 309] on span at bounding box center [520, 310] width 100 height 8
type input "Item name from previous platform"
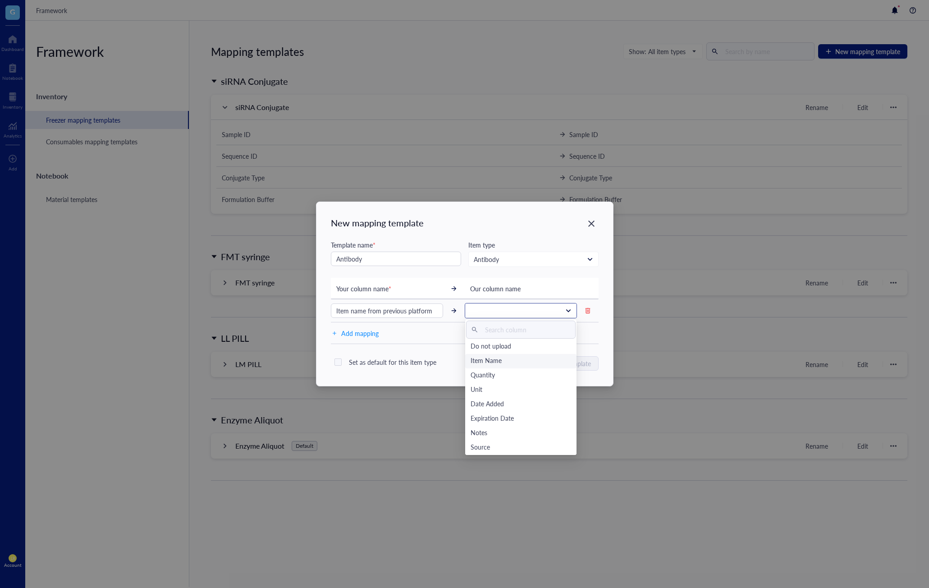
click at [507, 360] on div "Item Name" at bounding box center [521, 361] width 101 height 10
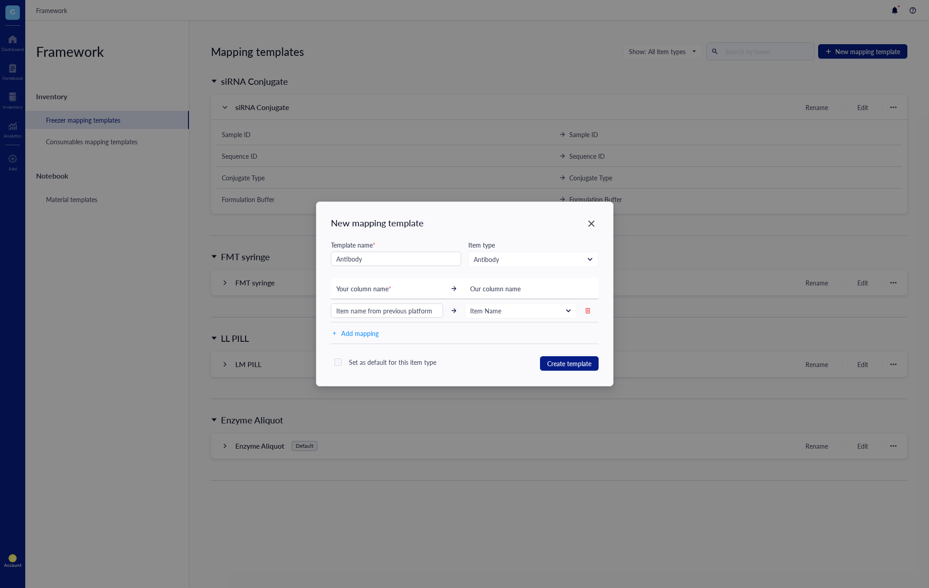
click at [501, 347] on div "New mapping template Template name * Antibody Item type Antibody Default Primer…" at bounding box center [464, 294] width 297 height 184
click at [596, 218] on div "Close" at bounding box center [591, 223] width 14 height 14
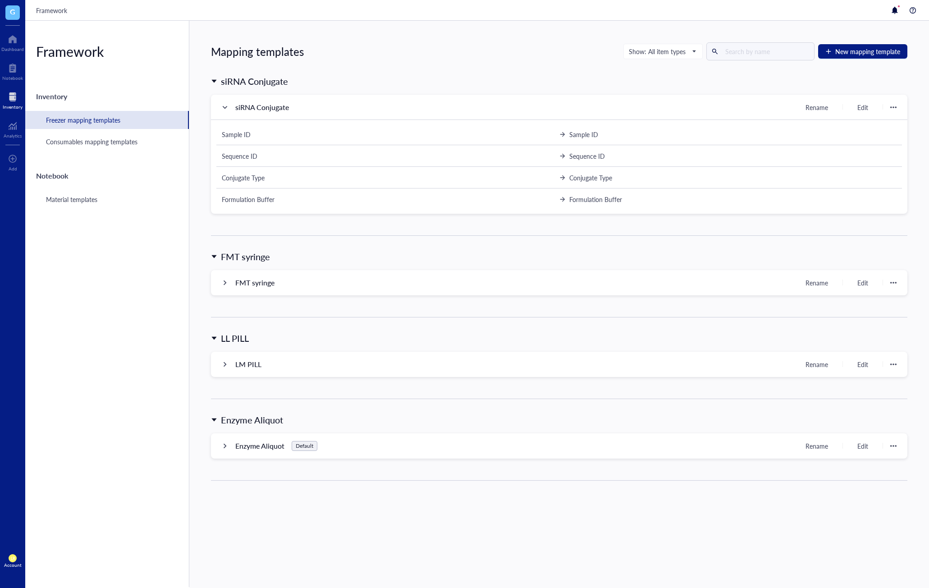
click at [14, 90] on div at bounding box center [13, 97] width 20 height 14
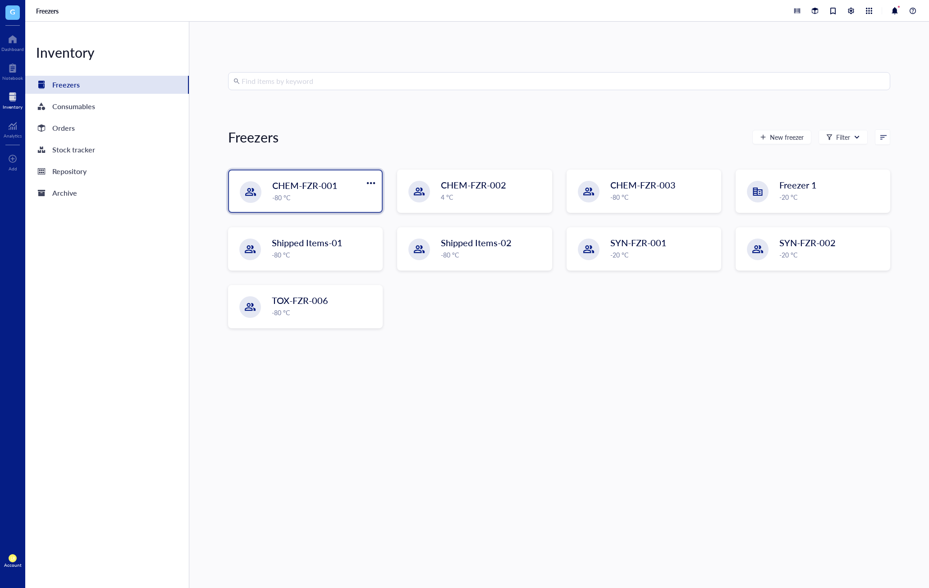
click at [301, 183] on span "CHEM-FZR-001" at bounding box center [304, 185] width 65 height 13
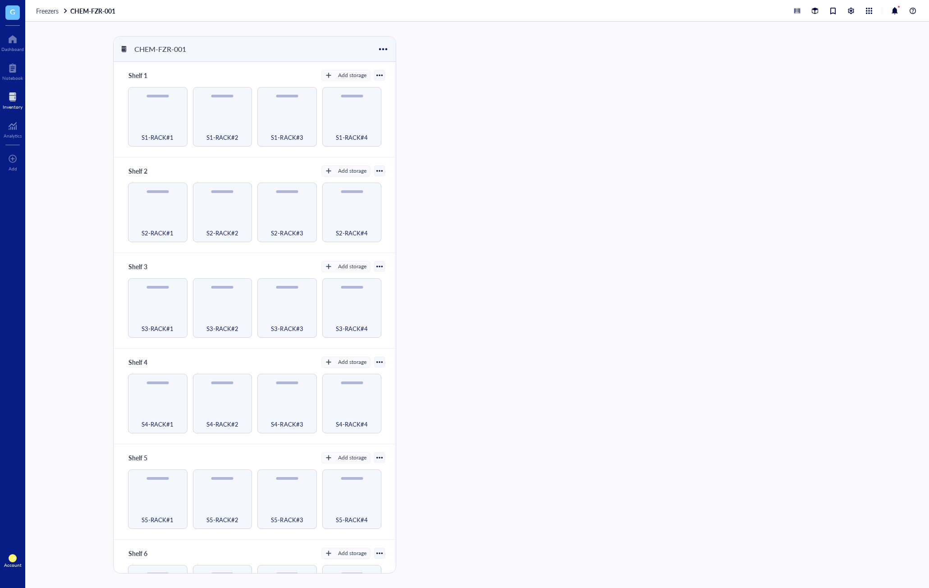
drag, startPoint x: 173, startPoint y: 124, endPoint x: 590, endPoint y: 170, distance: 419.9
click at [172, 123] on div "S1-RACK#1" at bounding box center [157, 133] width 51 height 20
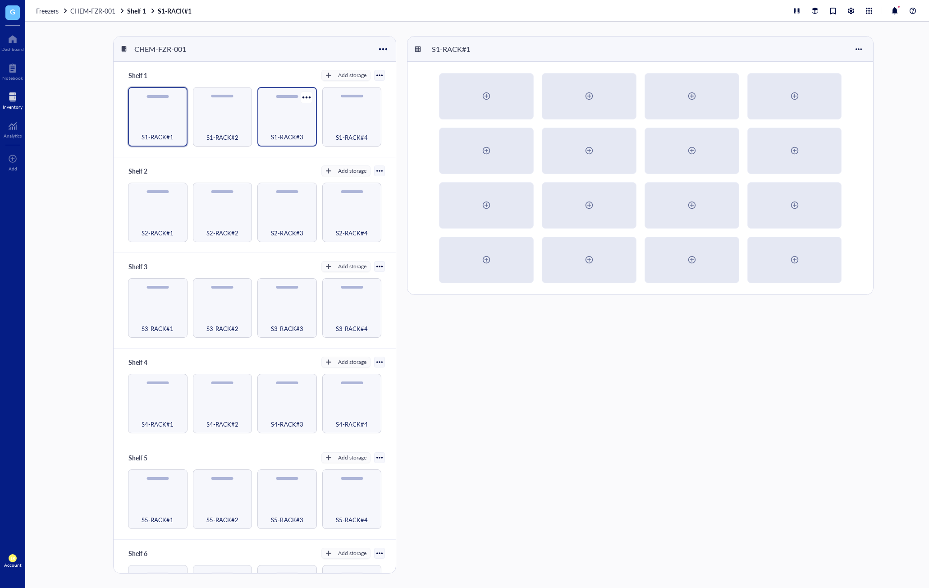
click at [271, 114] on div "S1-RACK#3" at bounding box center [286, 116] width 59 height 59
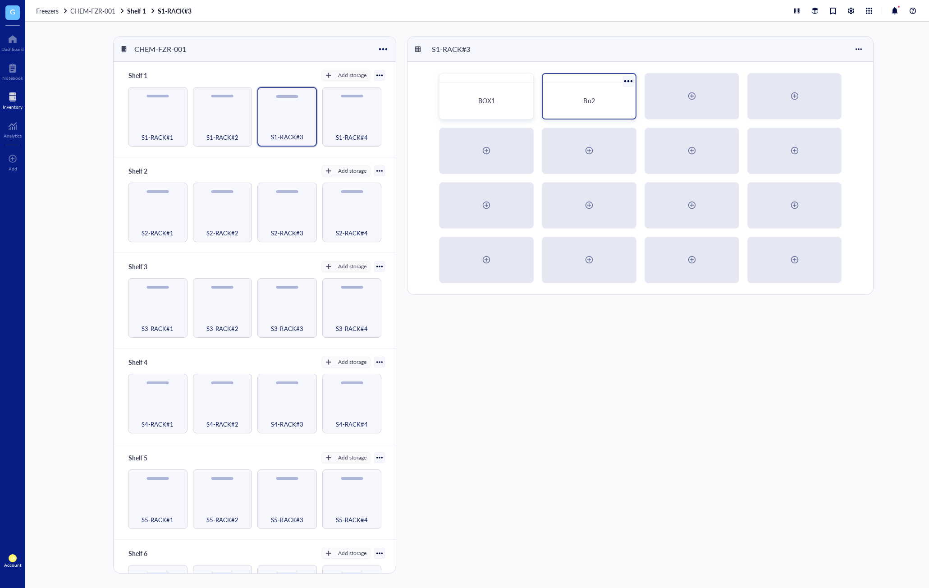
click at [600, 103] on div "Bo2" at bounding box center [588, 100] width 71 height 8
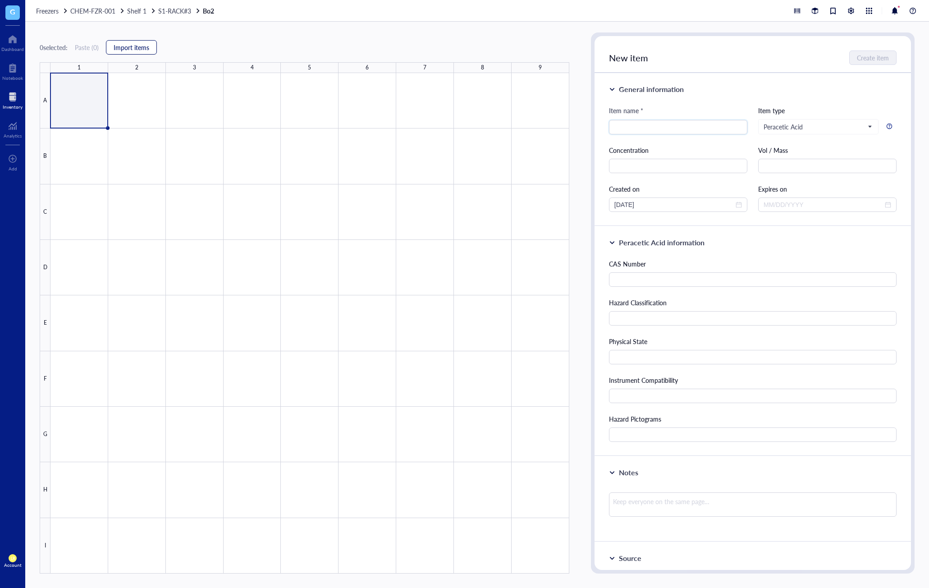
click at [137, 50] on span "Import items" at bounding box center [132, 47] width 36 height 7
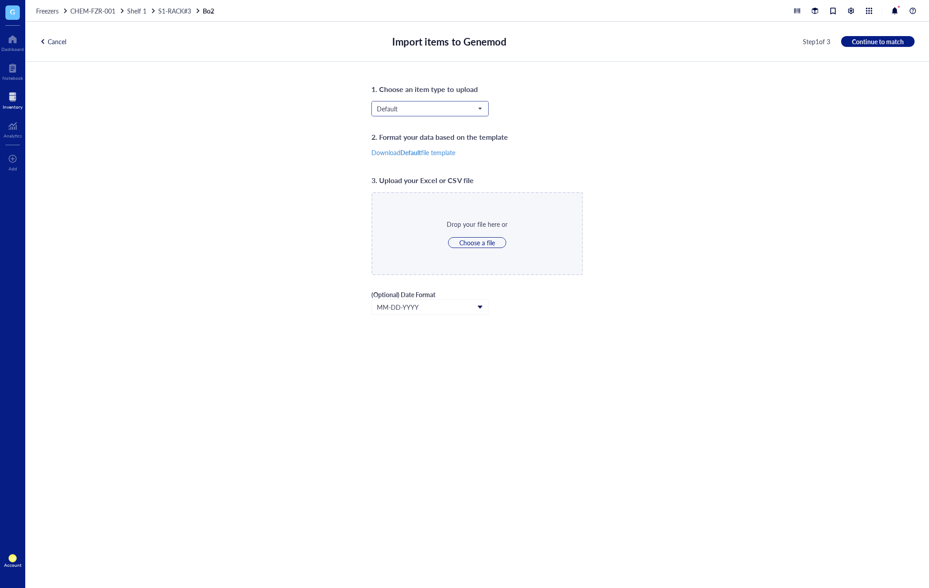
click at [449, 110] on span "Default" at bounding box center [429, 109] width 105 height 8
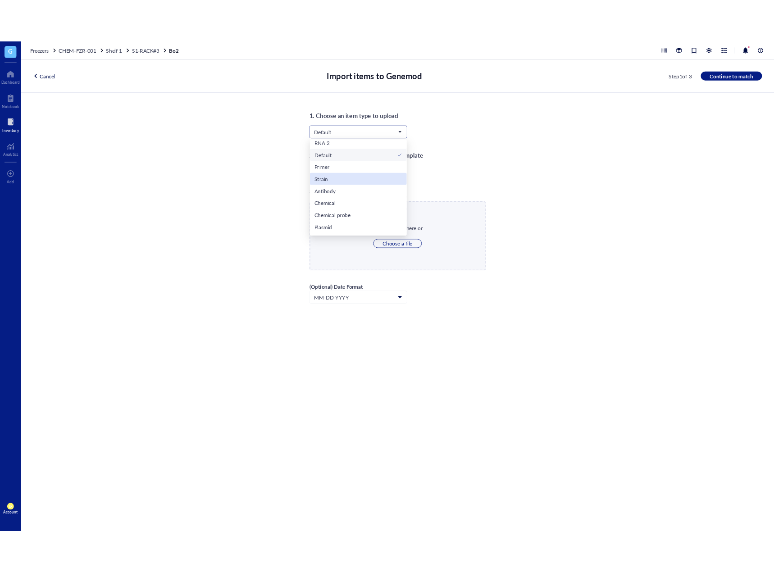
scroll to position [321, 0]
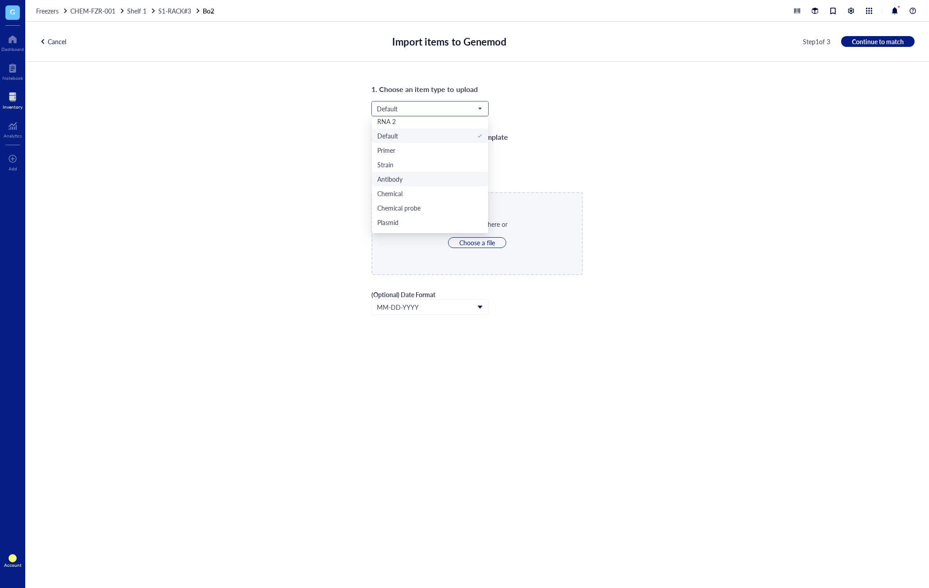
click at [441, 178] on div "Antibody" at bounding box center [429, 179] width 105 height 10
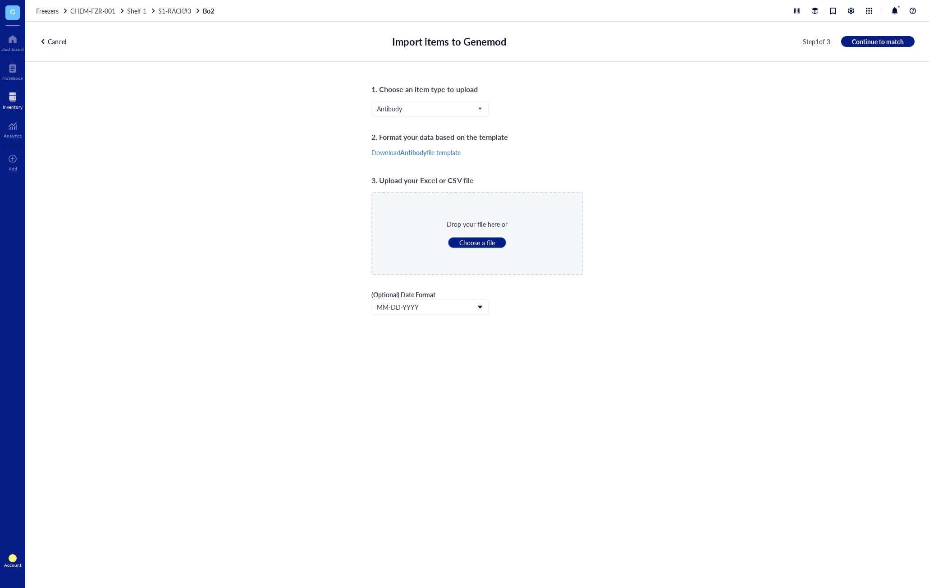
click at [481, 244] on span "Choose a file" at bounding box center [477, 242] width 36 height 8
type input "C:\fakepath\antibody import test file 9x9.xlsx"
click at [774, 40] on span "Continue to match" at bounding box center [878, 41] width 52 height 8
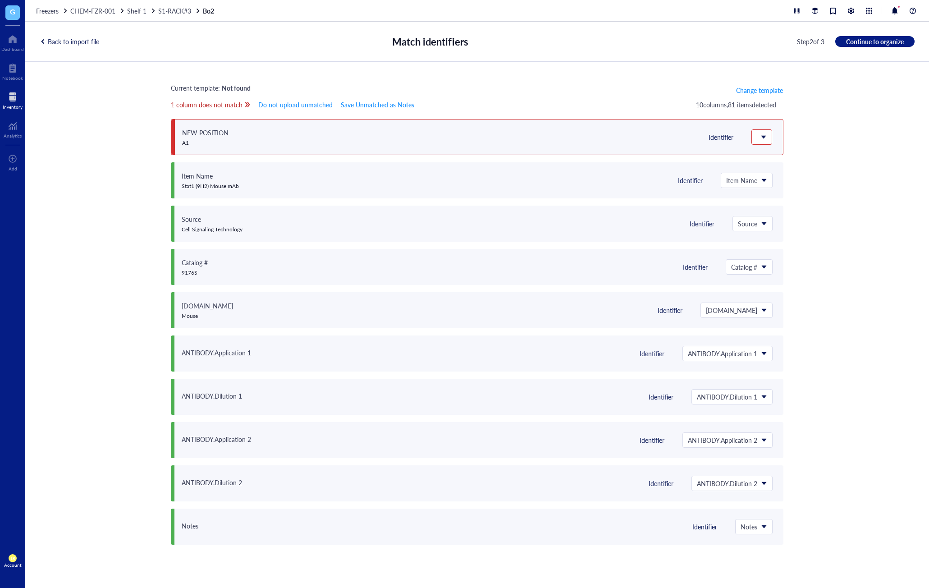
click at [774, 112] on div "Current template: Not found Change template 1 column does not match Do not uplo…" at bounding box center [477, 314] width 904 height 505
click at [768, 91] on span "Change template" at bounding box center [759, 90] width 47 height 7
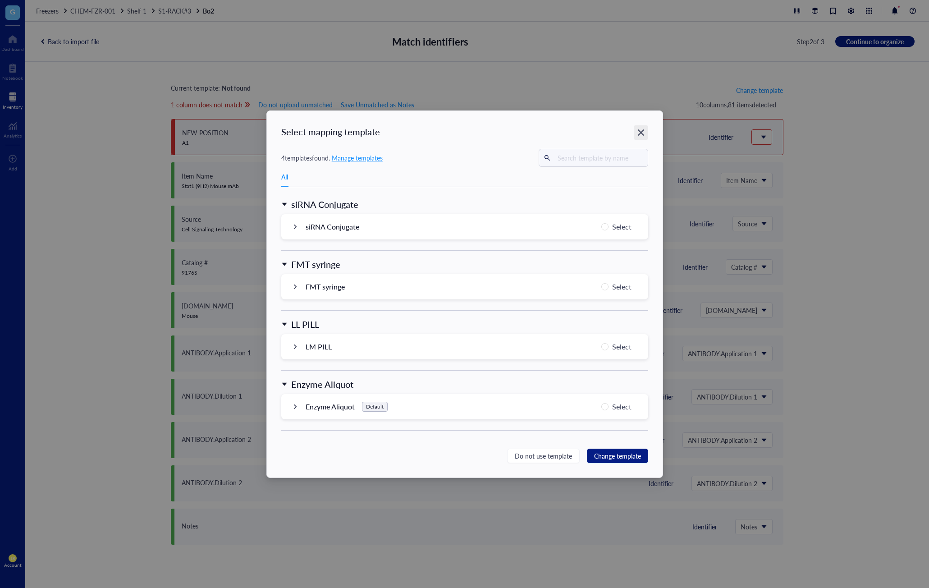
click at [635, 128] on div "Close" at bounding box center [641, 132] width 14 height 14
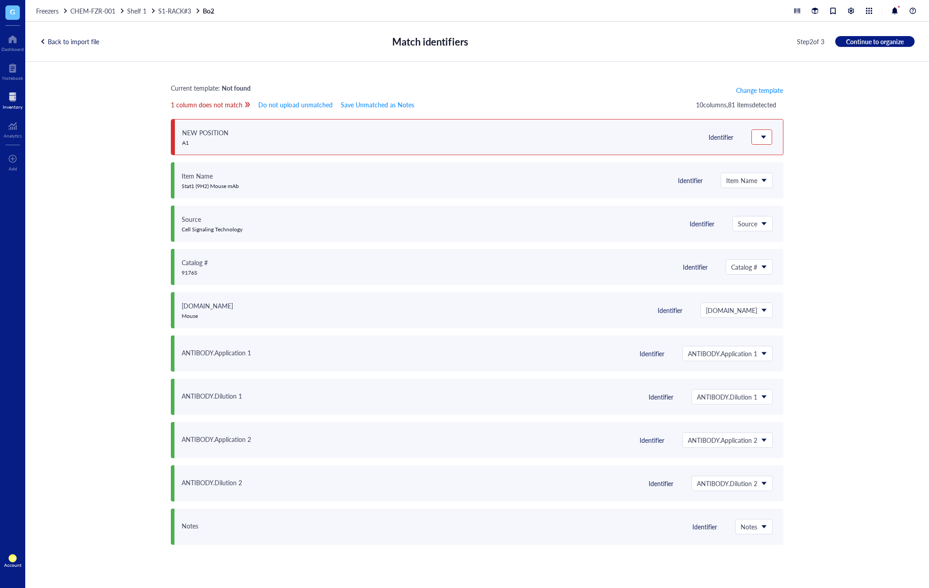
click at [774, 174] on div "Current template: Not found Change template 1 column does not match Do not uplo…" at bounding box center [477, 314] width 904 height 505
click at [774, 221] on div "Current template: Not found Change template 1 column does not match Do not uplo…" at bounding box center [477, 314] width 904 height 505
click at [17, 554] on div "LR Account" at bounding box center [12, 560] width 25 height 25
click at [51, 542] on link "Framework" at bounding box center [63, 543] width 59 height 16
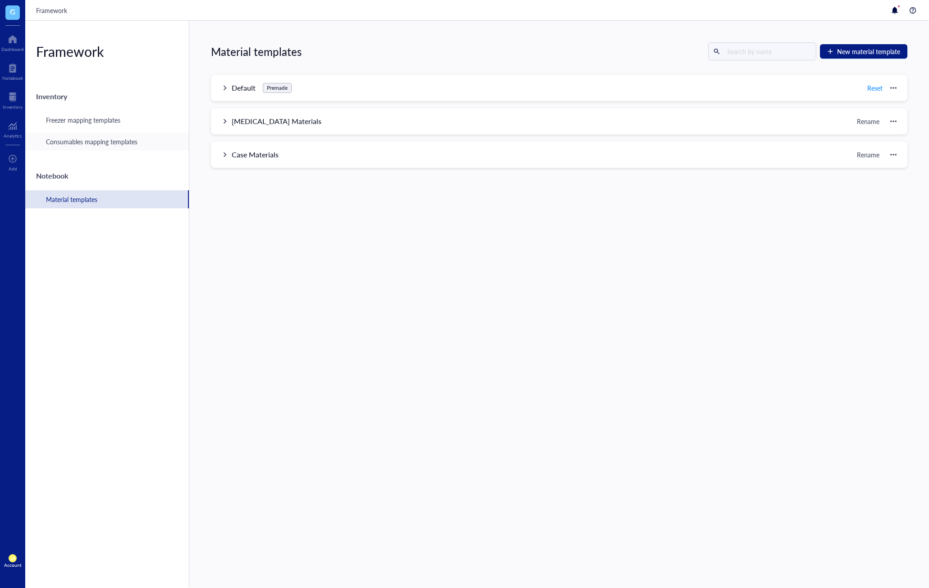
click at [92, 142] on div "Consumables mapping templates" at bounding box center [91, 142] width 91 height 10
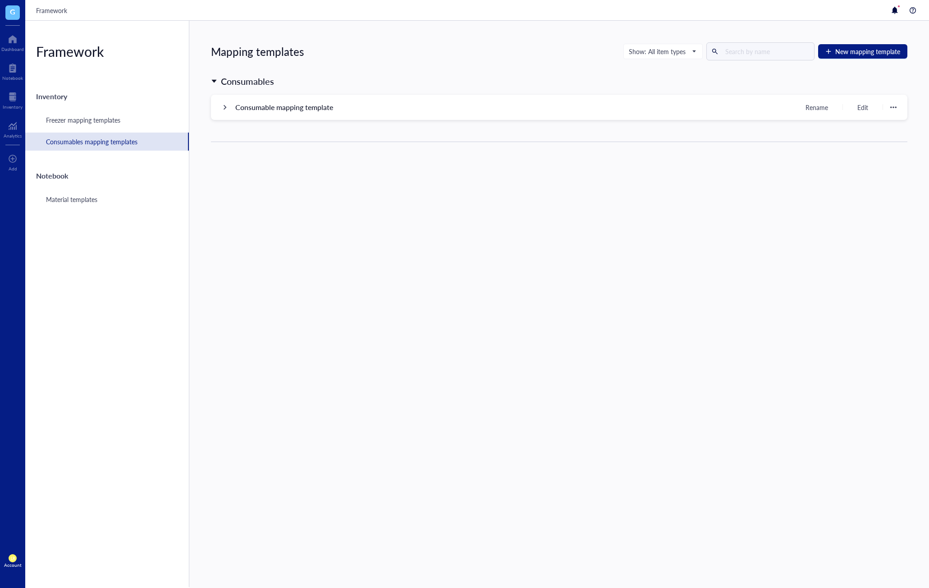
click at [228, 110] on div "Consumable mapping template Rename Edit" at bounding box center [559, 107] width 696 height 25
click at [472, 296] on div "Mapping templates Show: All item types New mapping template Consumables Consuma…" at bounding box center [559, 304] width 740 height 567
click at [14, 96] on div at bounding box center [13, 97] width 20 height 14
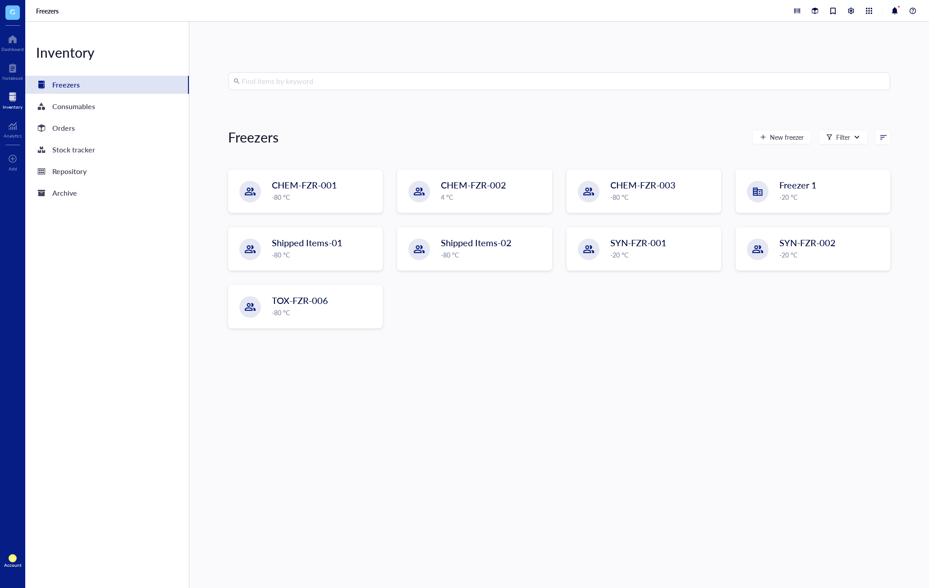
click at [555, 350] on div "Find items by keyword Freezers New freezer Filter CHEM-FZR-001 -80 °C CHEM-FZR-…" at bounding box center [559, 304] width 662 height 465
click at [774, 107] on div "Find items by keyword Freezers New freezer Filter CHEM-FZR-001 -80 °C CHEM-FZR-…" at bounding box center [559, 304] width 662 height 465
click at [536, 317] on div "CHEM-FZR-001 -80 °C CHEM-FZR-002 4 °C CHEM-FZR-003 -80 °C Freezer 1 -20 °C Ship…" at bounding box center [559, 255] width 662 height 173
click at [774, 430] on div "Find items by keyword Freezers New freezer Filter CHEM-FZR-001 -80 °C CHEM-FZR-…" at bounding box center [559, 304] width 662 height 465
click at [350, 199] on div "-80 °C" at bounding box center [324, 197] width 104 height 10
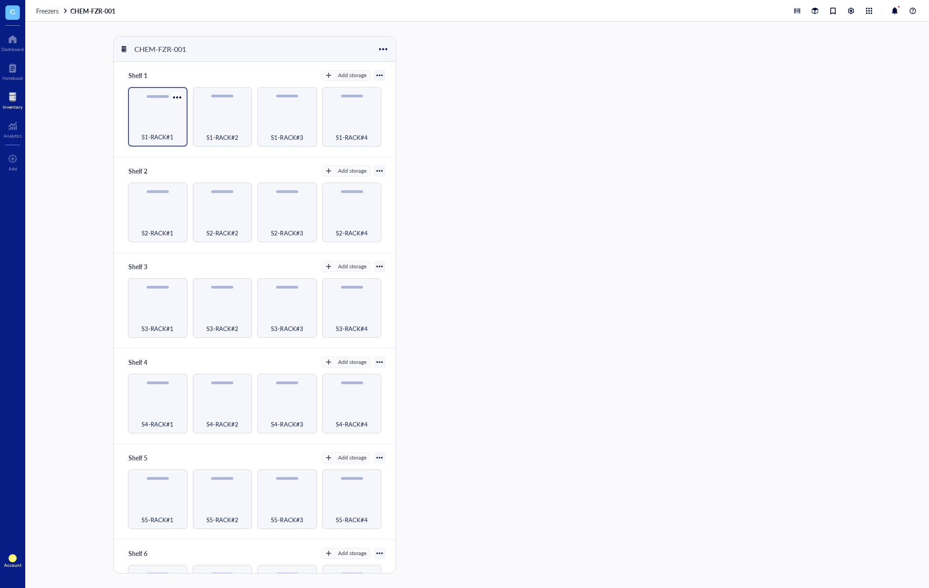
click at [162, 120] on div "S1-RACK#1" at bounding box center [157, 116] width 59 height 59
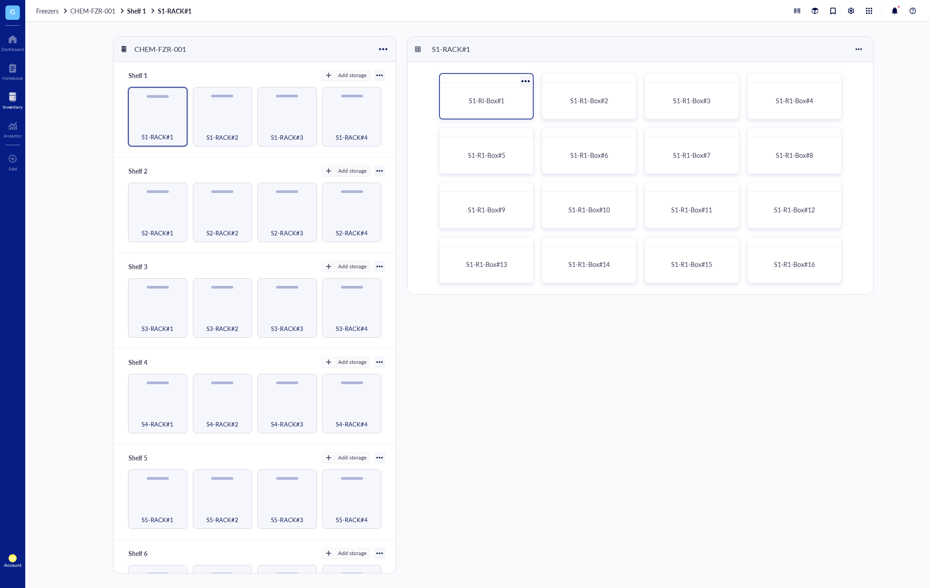
click at [524, 82] on div at bounding box center [525, 80] width 13 height 13
click at [572, 126] on div "Generate Barcode" at bounding box center [562, 125] width 50 height 8
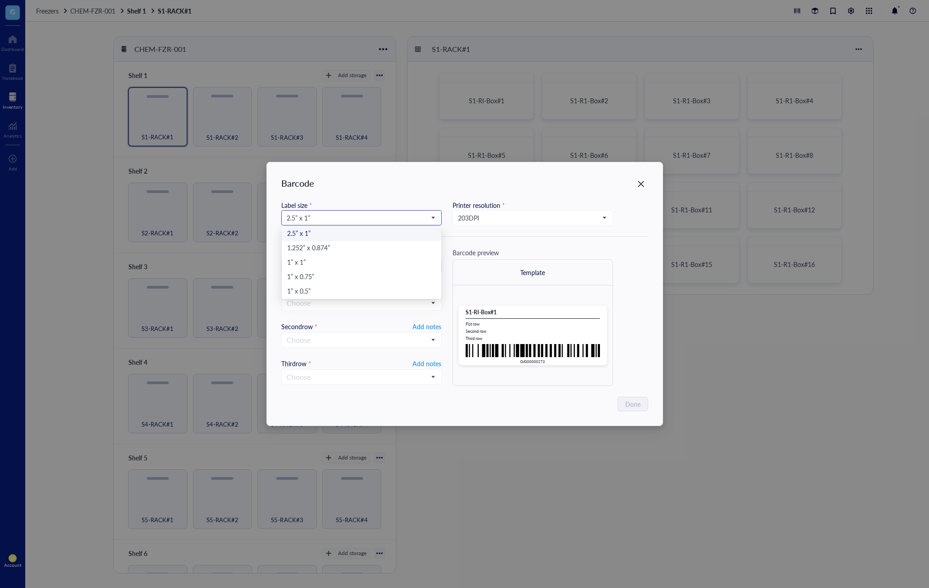
click at [379, 224] on input "search" at bounding box center [358, 218] width 142 height 14
click at [378, 289] on div "1” x 0.5”" at bounding box center [361, 292] width 149 height 10
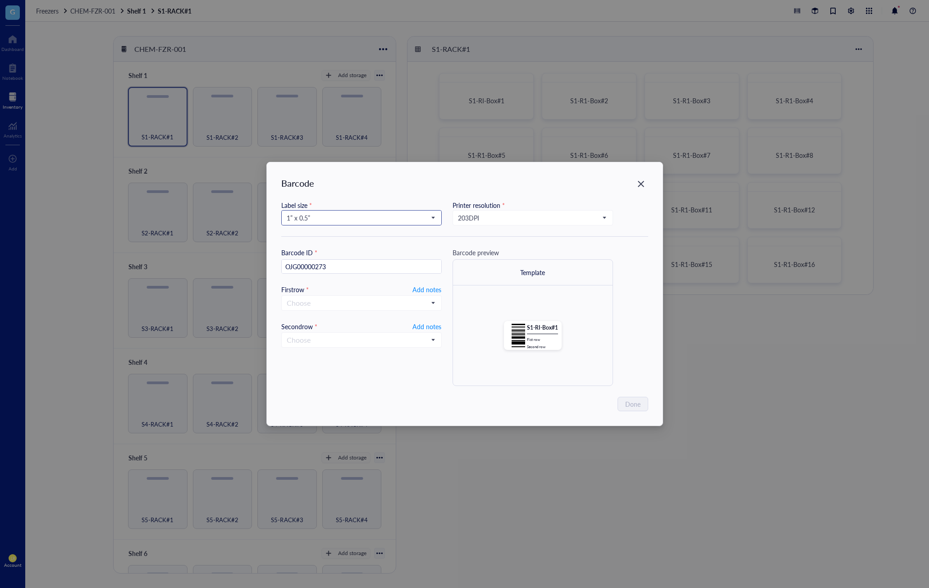
click at [394, 221] on span "1” x 0.5”" at bounding box center [361, 218] width 148 height 8
click at [370, 256] on div "1” x 1”" at bounding box center [362, 263] width 160 height 14
click at [379, 218] on span "1” x 1”" at bounding box center [361, 218] width 148 height 8
click at [368, 251] on div "1.252” x 0.874”" at bounding box center [361, 248] width 149 height 10
click at [371, 212] on input "search" at bounding box center [358, 218] width 142 height 14
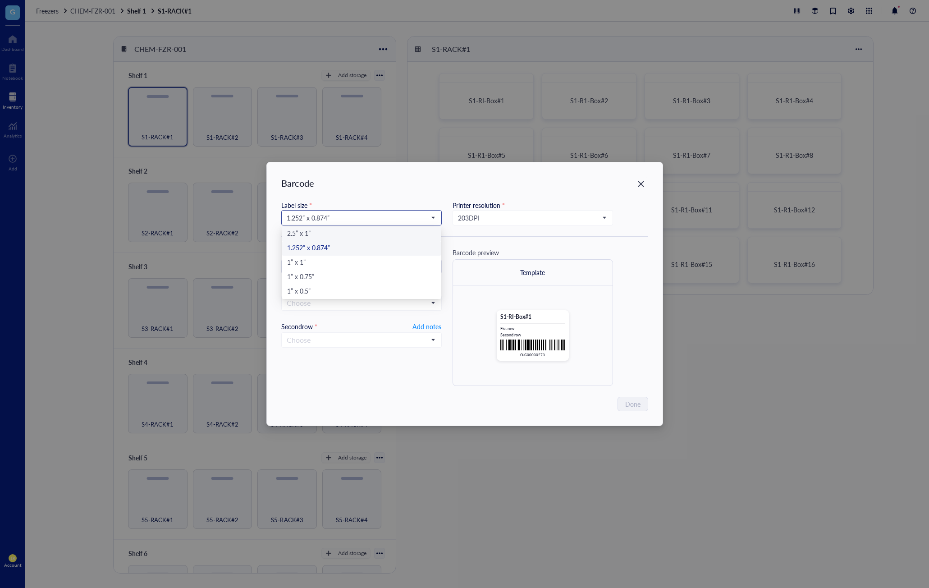
click at [366, 236] on div "2.5” x 1”" at bounding box center [361, 234] width 149 height 10
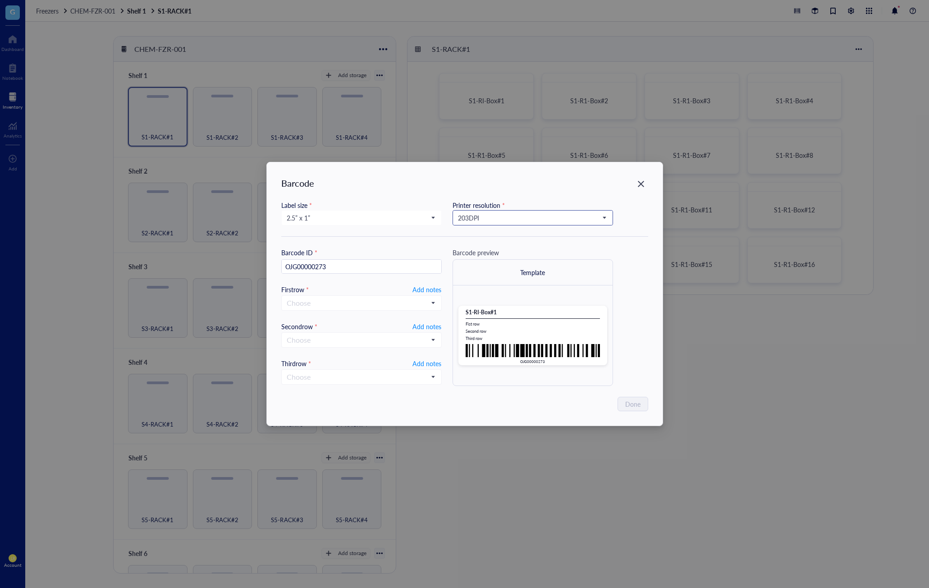
click at [478, 219] on span "203 DPI" at bounding box center [532, 218] width 148 height 8
click at [479, 247] on div "300 DPI" at bounding box center [532, 248] width 149 height 10
click at [494, 218] on span "300 DPI" at bounding box center [532, 218] width 148 height 8
click at [491, 227] on div "203 DPI" at bounding box center [533, 234] width 160 height 14
click at [496, 209] on div "Printer resolution *" at bounding box center [532, 205] width 160 height 10
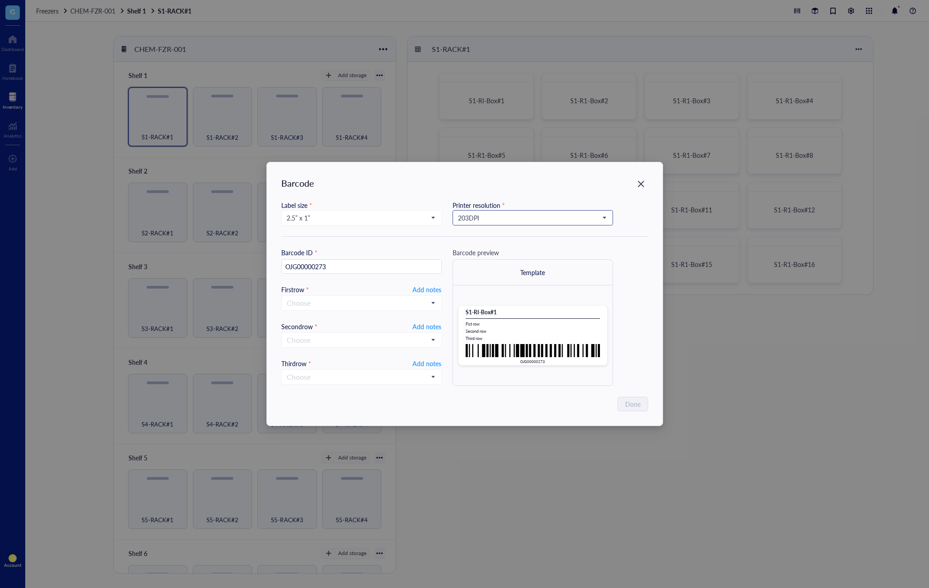
click at [492, 219] on span "203 DPI" at bounding box center [532, 218] width 148 height 8
click at [492, 235] on div "203 DPI" at bounding box center [532, 234] width 149 height 10
click at [478, 241] on div "Label size * 2.5” x 1” 2.5” x 1” 1.252” x 0.874” 1” x 1” 1” x 0.75” 1” x 0.5” P…" at bounding box center [464, 293] width 367 height 186
click at [420, 220] on span "2.5” x 1”" at bounding box center [361, 218] width 148 height 8
click at [387, 253] on div "1.252” x 0.874”" at bounding box center [362, 248] width 160 height 14
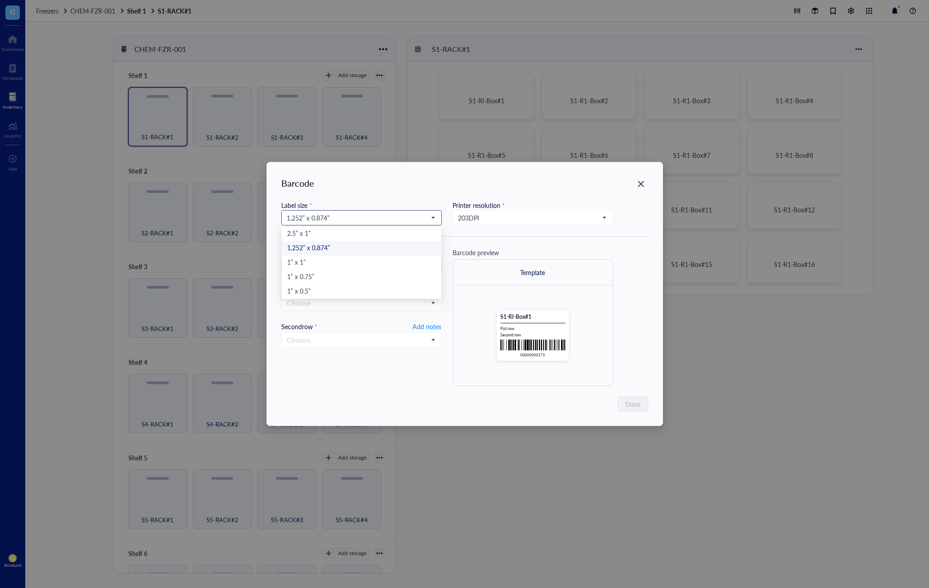
click at [398, 222] on input "search" at bounding box center [358, 218] width 142 height 14
click at [385, 261] on div "1” x 1”" at bounding box center [361, 263] width 149 height 10
click at [395, 220] on span "1” x 1”" at bounding box center [361, 218] width 148 height 8
click at [397, 234] on div "2.5” x 1”" at bounding box center [361, 234] width 149 height 10
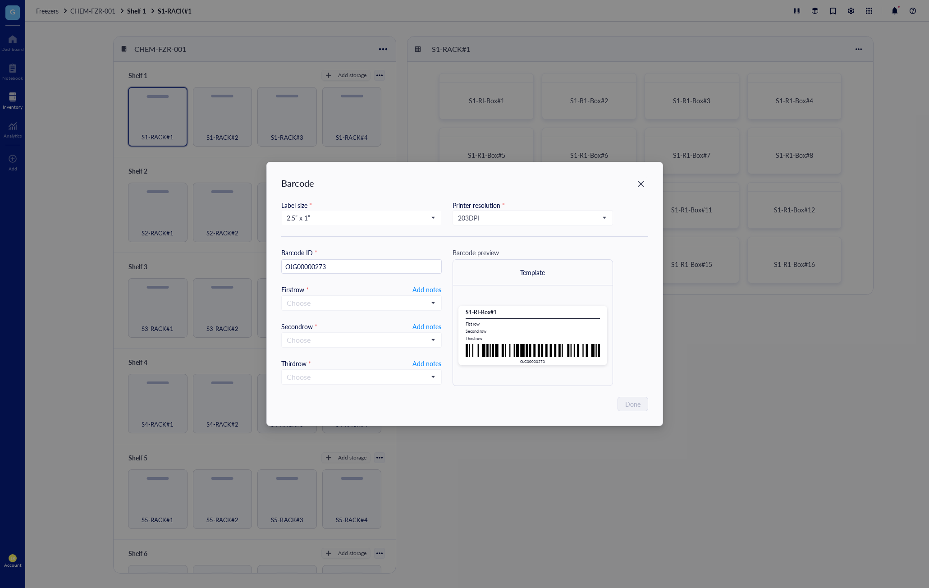
click at [520, 319] on div "S1-RI-Box#1 Fist row Second row Third row" at bounding box center [533, 324] width 134 height 32
click at [400, 223] on input "search" at bounding box center [358, 218] width 142 height 14
click at [562, 380] on div "S1-RI-Box#1 Fist row Second row Third row OJG00000273" at bounding box center [533, 335] width 160 height 100
click at [774, 308] on div "Barcode Label size * 2.5” x 1” 2.5” x 1” 1.252” x 0.874” 1” x 1” 1” x 0.75” 1” …" at bounding box center [464, 294] width 929 height 588
click at [397, 217] on span "2.5” x 1”" at bounding box center [361, 218] width 148 height 8
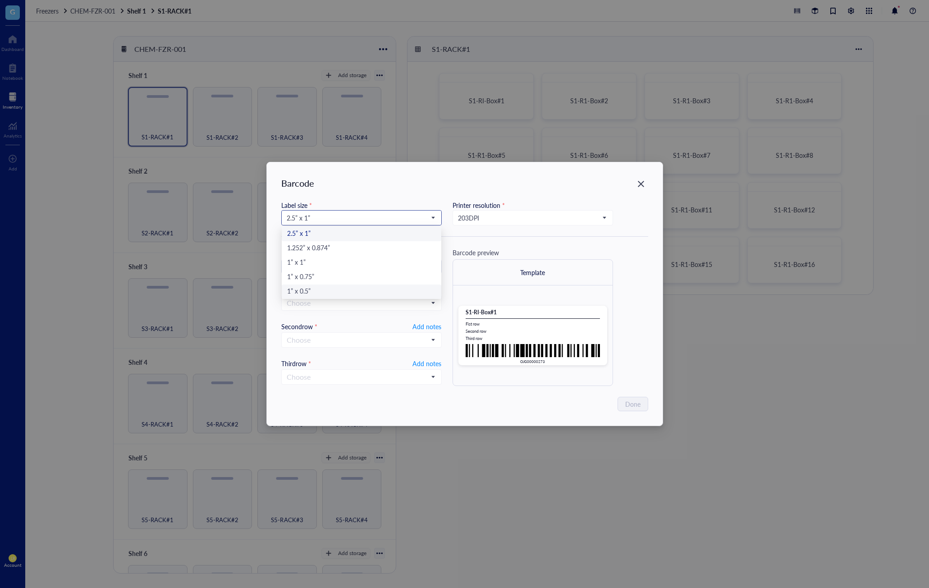
click at [386, 288] on div "1” x 0.5”" at bounding box center [361, 292] width 149 height 10
type input "OJG00000273"
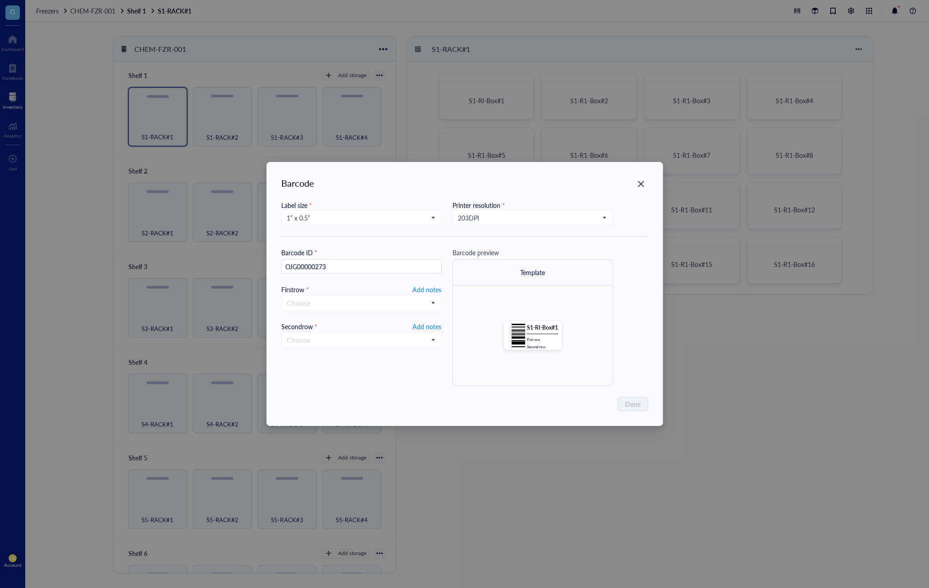
click at [520, 353] on div "S1-RI-Box#1 Fist row Second row" at bounding box center [533, 335] width 160 height 100
click at [519, 343] on img at bounding box center [519, 335] width 14 height 23
click at [774, 361] on div "Barcode Label size * 1” x 0.5” 2.5” x 1” 1.252” x 0.874” 1” x 1” 1” x 0.75” 1” …" at bounding box center [464, 294] width 929 height 588
click at [366, 233] on div "Label size * 1” x 0.5” 2.5” x 1” 1.252” x 0.874” 1” x 1” 1” x 0.75” 1” x 0.5” P…" at bounding box center [464, 218] width 367 height 37
click at [371, 225] on div "1” x 0.5” 2.5” x 1” 1.252” x 0.874” 1” x 1” 1” x 0.75” 1” x 0.5”" at bounding box center [361, 217] width 160 height 15
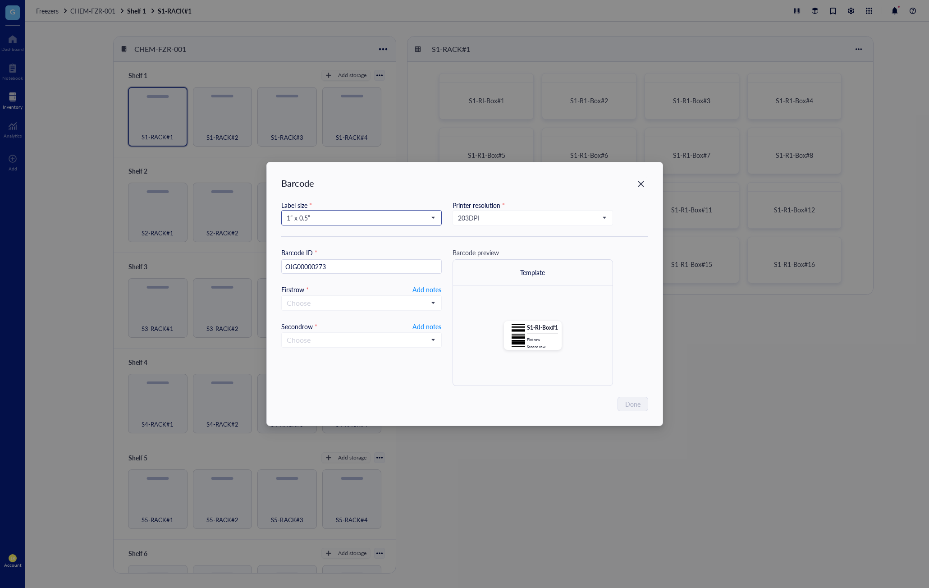
click at [384, 223] on input "search" at bounding box center [358, 218] width 142 height 14
click at [456, 400] on div "Done" at bounding box center [464, 404] width 367 height 14
drag, startPoint x: 622, startPoint y: 284, endPoint x: 638, endPoint y: 182, distance: 103.5
click at [623, 284] on div "Barcode ID * OJG00000273 First row * Add notes Choose Second row * Add notes Ch…" at bounding box center [464, 316] width 367 height 138
click at [641, 181] on icon "Close" at bounding box center [640, 184] width 9 height 9
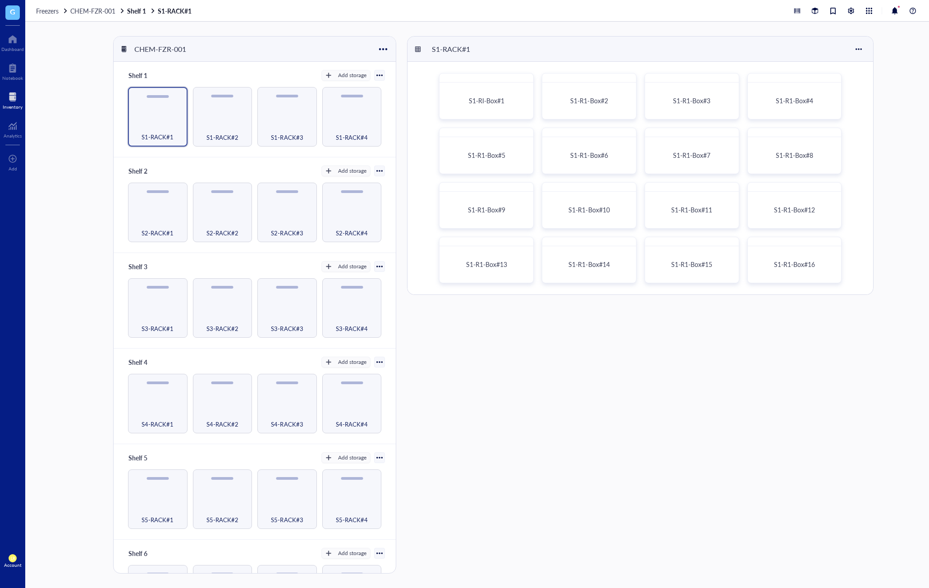
click at [666, 379] on div "S1-RACK#1 S1-RI-Box#1 S1-R1-Box#2 S1-R1-Box#3 S1-R1-Box#4 S1-R1-Box#5 S1-R1-Box…" at bounding box center [660, 304] width 507 height 537
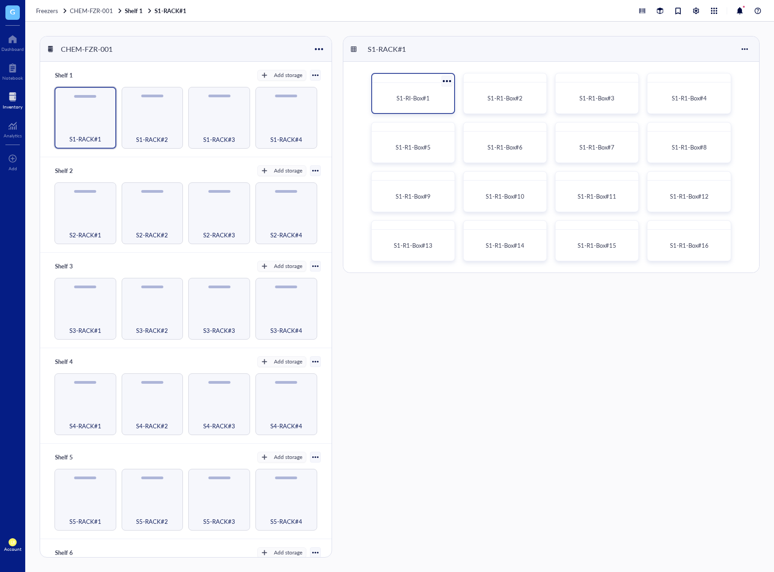
click at [448, 78] on div at bounding box center [446, 80] width 13 height 13
click at [471, 128] on div "Generate Barcode" at bounding box center [481, 125] width 46 height 8
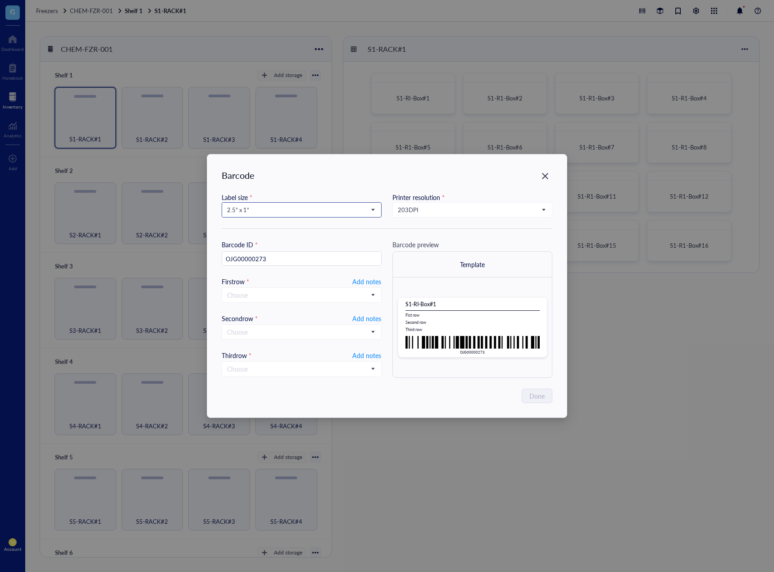
click at [323, 210] on span "2.5” x 1”" at bounding box center [300, 210] width 147 height 8
click at [325, 283] on div "1” x 0.5”" at bounding box center [302, 284] width 148 height 10
type input "OJG00000273"
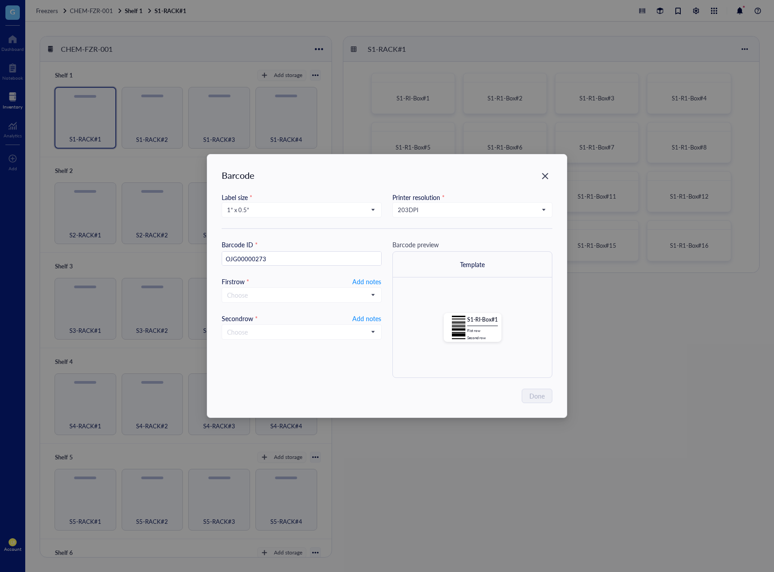
click at [703, 420] on div "Barcode Label size * 1” x 0.5” 2.5” x 1” 1.252” x 0.874” 1” x 1” 1” x 0.75” 1” …" at bounding box center [387, 286] width 774 height 572
click at [546, 181] on div "Close" at bounding box center [545, 176] width 14 height 14
